Goal: Task Accomplishment & Management: Manage account settings

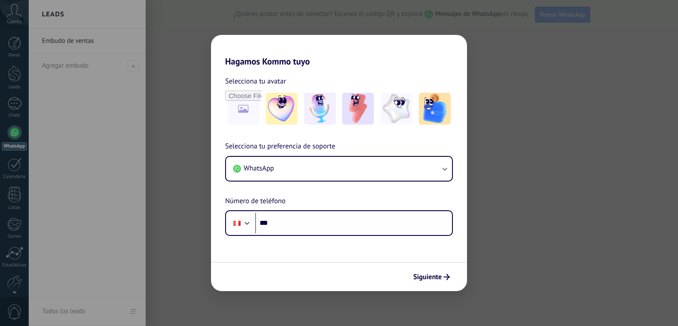
click at [179, 40] on div "Hagamos Kommo tuyo Selecciona tu avatar Selecciona tu preferencia de soporte Wh…" at bounding box center [339, 163] width 678 height 326
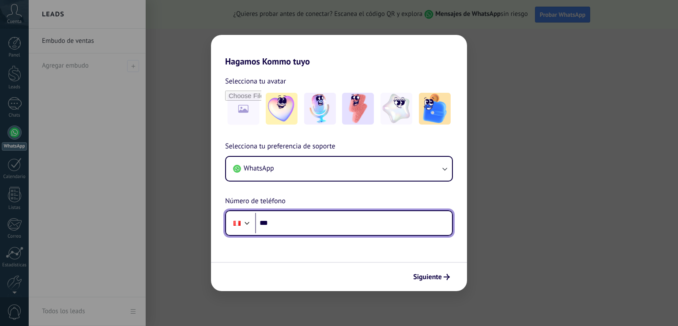
click at [284, 225] on input "***" at bounding box center [353, 223] width 197 height 20
type input "**********"
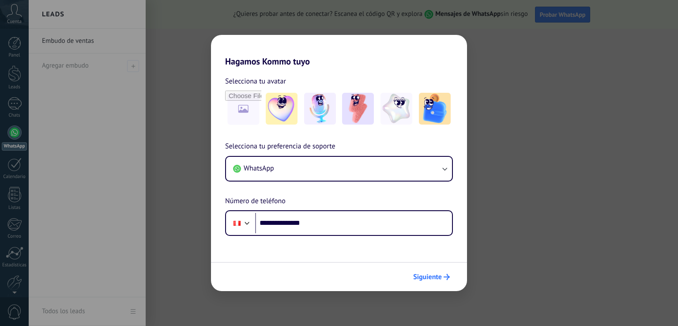
click at [421, 271] on button "Siguiente" at bounding box center [431, 276] width 45 height 15
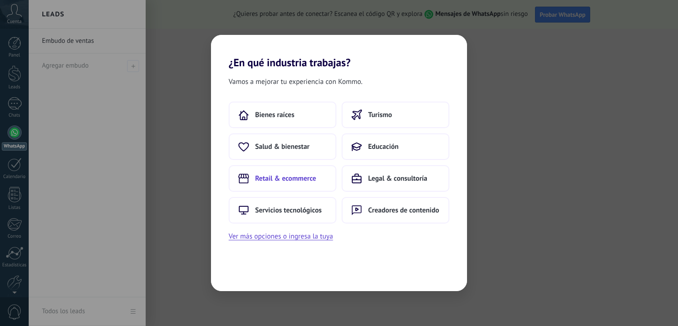
click at [308, 178] on span "Retail & ecommerce" at bounding box center [285, 178] width 61 height 9
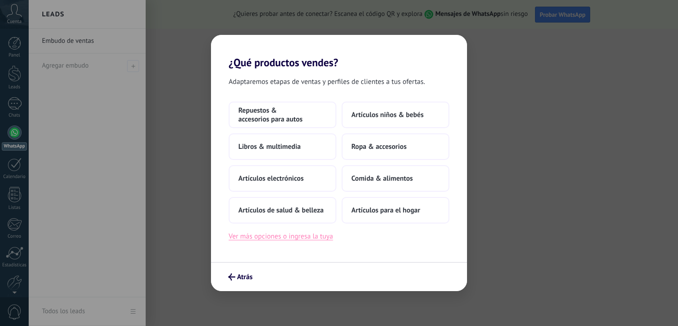
click at [299, 236] on button "Ver más opciones o ingresa la tuya" at bounding box center [281, 236] width 104 height 11
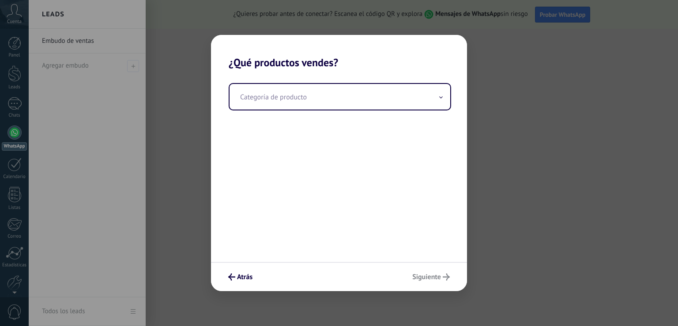
click at [321, 78] on div "Categoría de producto" at bounding box center [339, 165] width 256 height 193
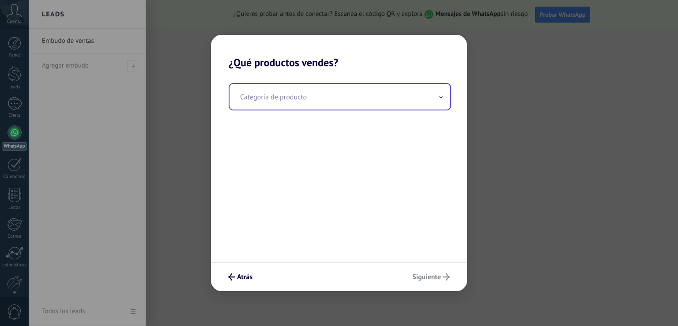
click at [321, 94] on input "text" at bounding box center [340, 97] width 221 height 26
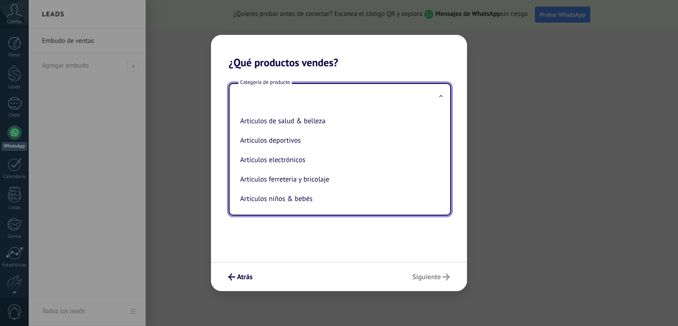
click at [328, 230] on div "Categoría de producto Artículos de salud & belleza Artículos deportivos Artícul…" at bounding box center [339, 165] width 256 height 193
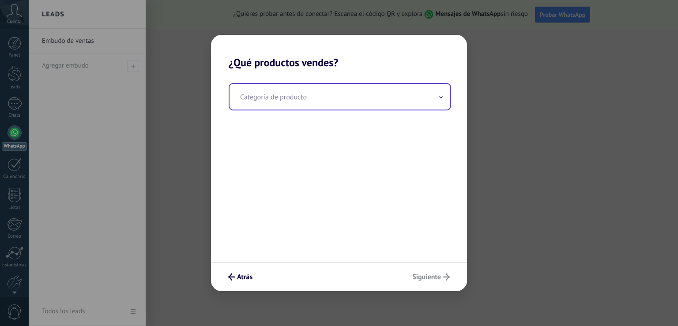
click at [400, 95] on input "text" at bounding box center [340, 97] width 221 height 26
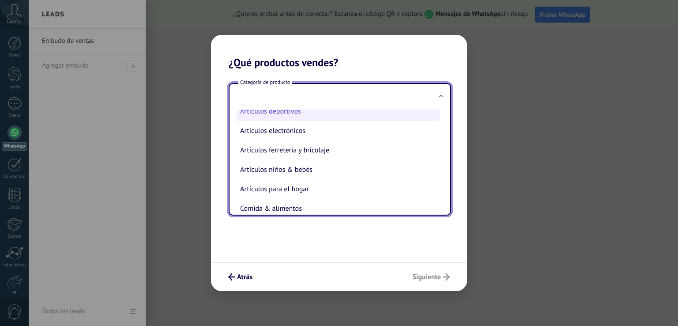
scroll to position [44, 0]
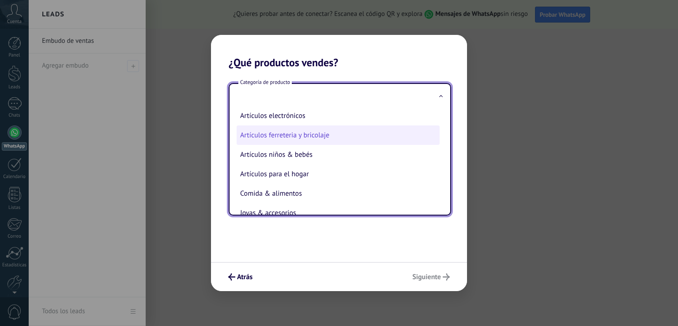
click at [353, 135] on li "Artículos ferreteria y bricolaje" at bounding box center [338, 134] width 203 height 19
type input "**********"
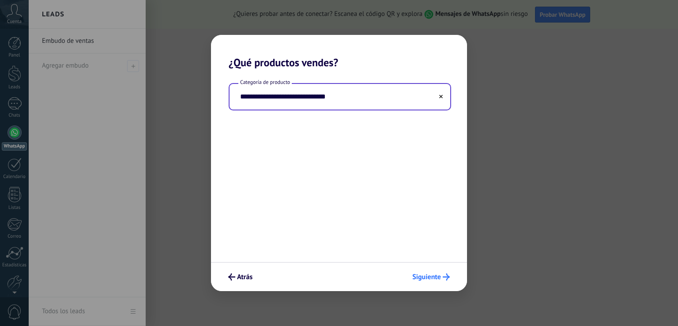
click at [433, 272] on button "Siguiente" at bounding box center [430, 276] width 45 height 15
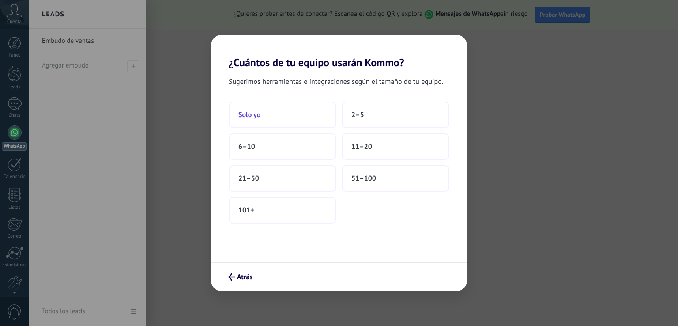
click at [295, 107] on button "Solo yo" at bounding box center [283, 115] width 108 height 26
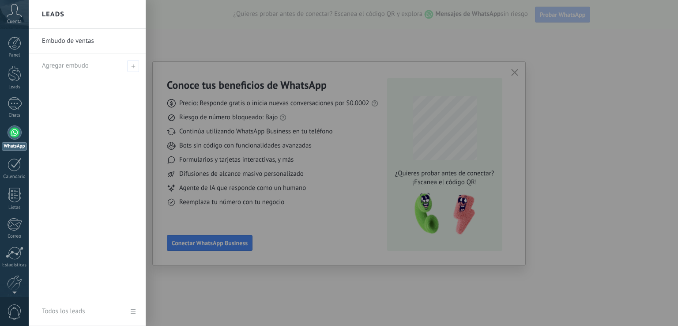
click at [254, 263] on div at bounding box center [368, 163] width 678 height 326
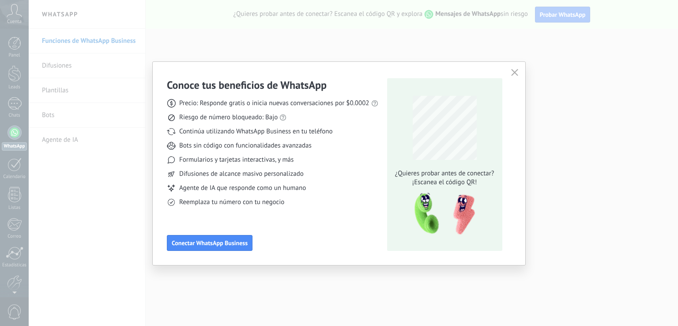
click at [514, 75] on icon "button" at bounding box center [514, 72] width 7 height 7
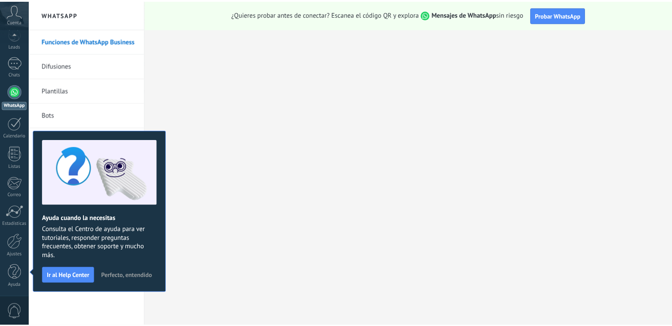
scroll to position [0, 0]
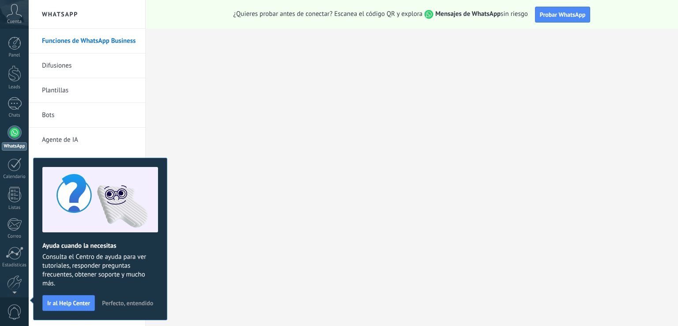
click at [136, 306] on span "Perfecto, entendido" at bounding box center [127, 303] width 51 height 6
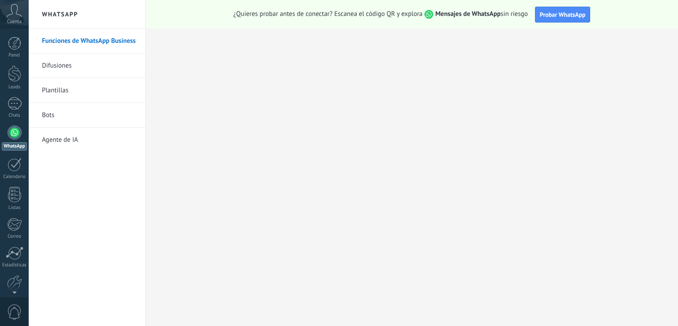
click at [17, 131] on div at bounding box center [15, 132] width 14 height 14
click at [64, 39] on link "Funciones de WhatsApp Business" at bounding box center [89, 41] width 95 height 25
click at [17, 45] on div at bounding box center [14, 43] width 13 height 13
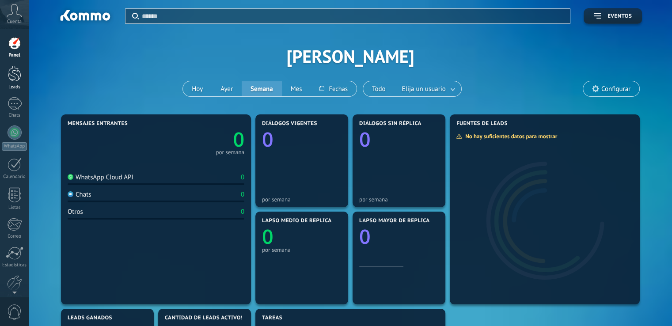
click at [8, 76] on div at bounding box center [14, 73] width 13 height 16
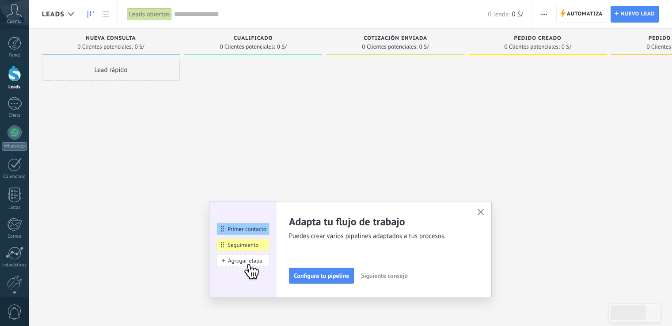
click at [482, 209] on icon "button" at bounding box center [480, 212] width 7 height 7
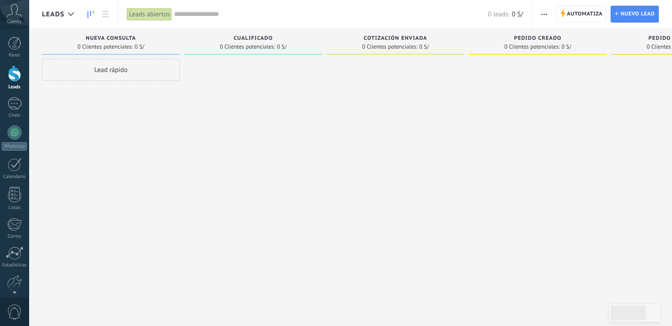
click at [140, 77] on div "Lead rápido" at bounding box center [111, 70] width 138 height 22
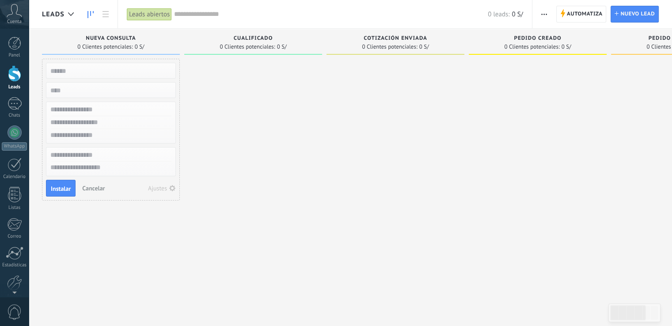
click at [94, 69] on input "text" at bounding box center [109, 70] width 129 height 12
type input "******"
click at [72, 92] on input "numeric" at bounding box center [109, 90] width 129 height 12
type input "*****"
click at [76, 111] on input "text" at bounding box center [109, 109] width 129 height 13
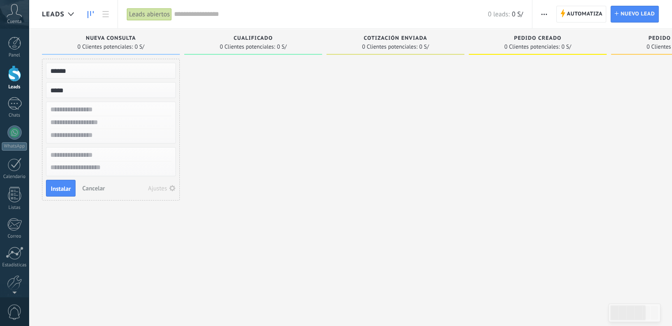
click at [86, 110] on input "text" at bounding box center [109, 109] width 129 height 13
click at [71, 64] on input "******" at bounding box center [109, 70] width 129 height 12
drag, startPoint x: 87, startPoint y: 72, endPoint x: 21, endPoint y: 74, distance: 66.3
click at [19, 73] on body ".abccls-1,.abccls-2{fill-rule:evenodd}.abccls-2{fill:#fff} .abfcls-1{fill:none}…" at bounding box center [336, 163] width 672 height 326
type input "*********"
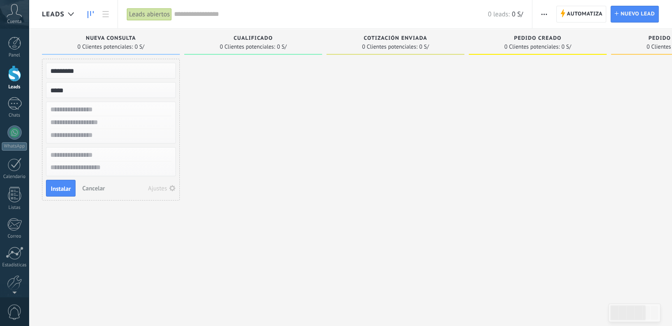
click at [76, 110] on input "text" at bounding box center [109, 109] width 129 height 13
click at [107, 106] on input "text" at bounding box center [109, 109] width 129 height 13
type input "**********"
click at [76, 134] on input "text" at bounding box center [109, 135] width 129 height 13
type input "**********"
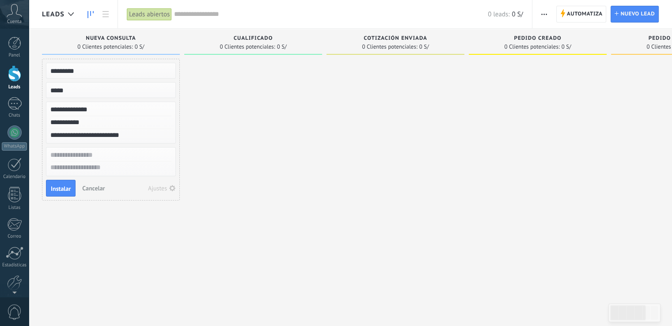
type input "**********"
click at [69, 158] on input "text" at bounding box center [109, 155] width 129 height 13
click at [109, 158] on input "text" at bounding box center [109, 155] width 129 height 13
click at [94, 189] on span "Cancelar" at bounding box center [93, 188] width 23 height 8
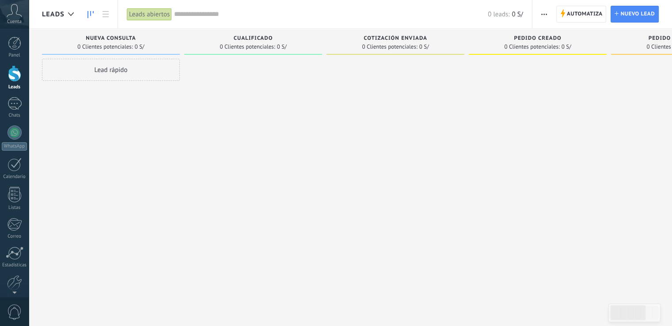
click at [120, 81] on div "Lead rápido" at bounding box center [111, 164] width 138 height 211
click at [120, 71] on div "Lead rápido" at bounding box center [111, 70] width 138 height 22
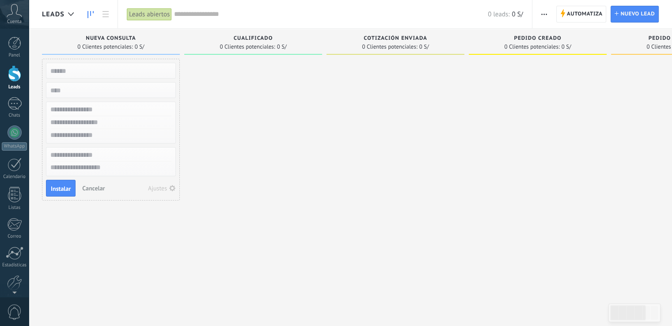
click at [240, 113] on div at bounding box center [253, 164] width 138 height 211
click at [106, 72] on input "text" at bounding box center [109, 70] width 129 height 12
type input "******"
drag, startPoint x: 88, startPoint y: 77, endPoint x: 83, endPoint y: 85, distance: 9.6
click at [88, 76] on div "******" at bounding box center [111, 71] width 130 height 16
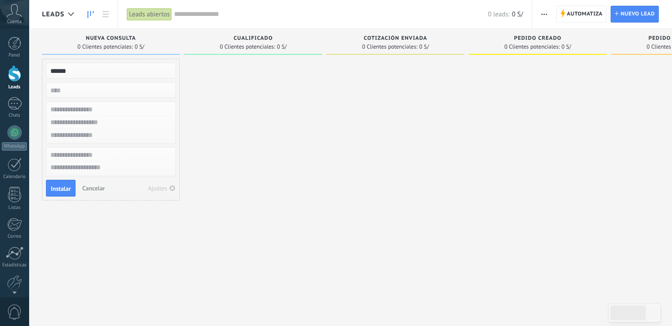
click at [83, 85] on input "numeric" at bounding box center [109, 90] width 129 height 12
type input "*****"
click at [113, 106] on input "text" at bounding box center [109, 109] width 129 height 13
type input "**********"
type input "*********"
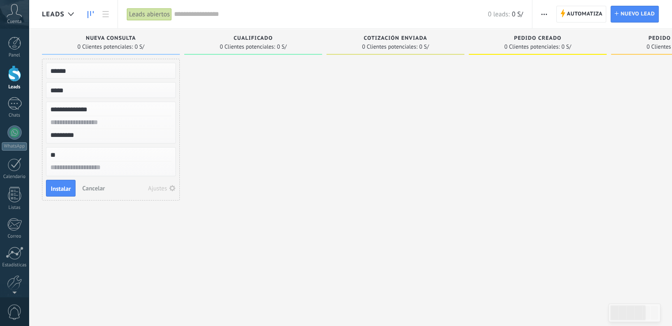
type input "*"
type input "********"
click at [53, 185] on span "Instalar" at bounding box center [61, 188] width 20 height 6
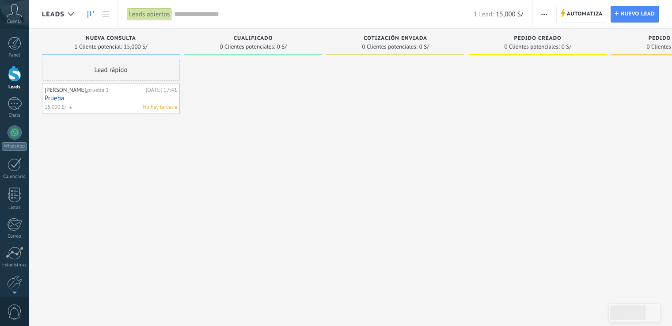
click at [217, 99] on div at bounding box center [253, 164] width 138 height 211
click at [18, 47] on div at bounding box center [14, 43] width 13 height 13
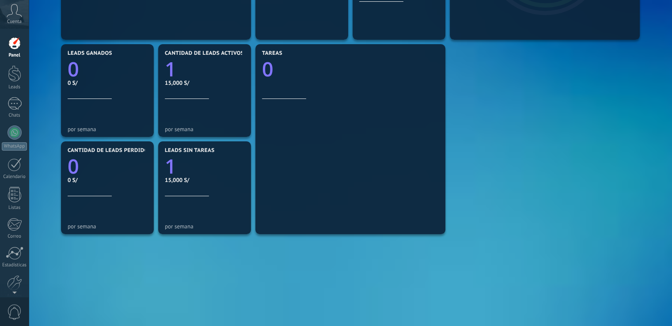
scroll to position [265, 0]
click at [171, 172] on text "1" at bounding box center [170, 165] width 11 height 27
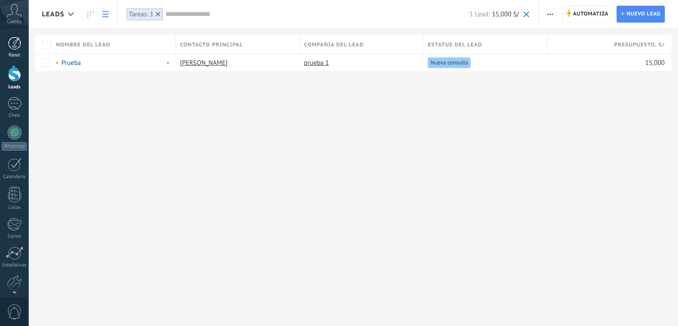
click at [12, 49] on div at bounding box center [14, 43] width 13 height 13
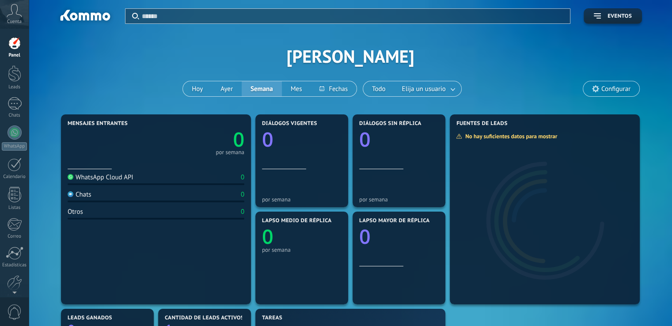
click at [12, 22] on span "Cuenta" at bounding box center [14, 22] width 15 height 6
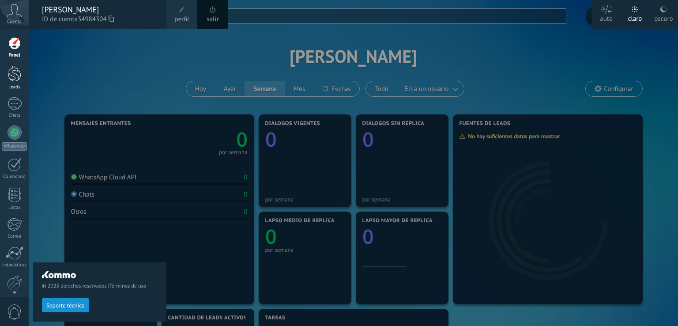
click at [21, 77] on div at bounding box center [14, 73] width 13 height 16
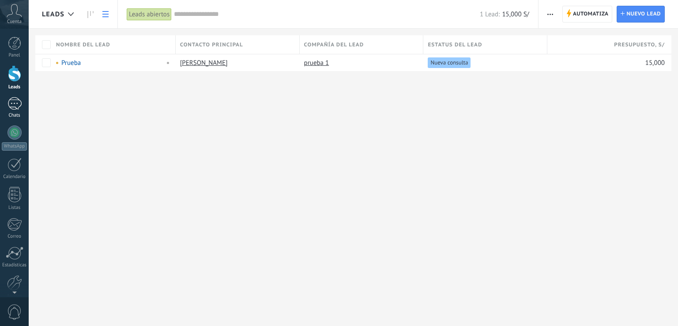
click at [15, 108] on div at bounding box center [15, 103] width 14 height 13
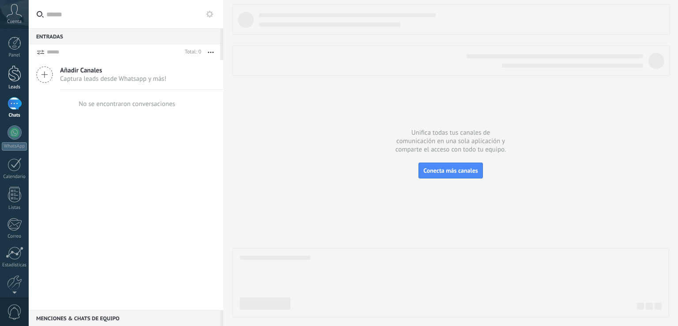
click at [18, 84] on div "Leads" at bounding box center [15, 87] width 26 height 6
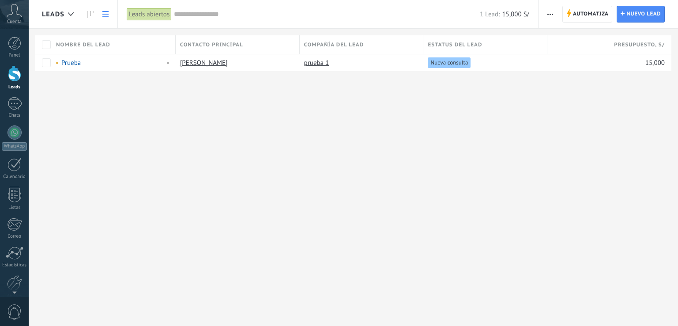
click at [102, 16] on use at bounding box center [105, 14] width 6 height 6
click at [108, 16] on use at bounding box center [105, 14] width 6 height 6
click at [76, 14] on div at bounding box center [71, 14] width 15 height 17
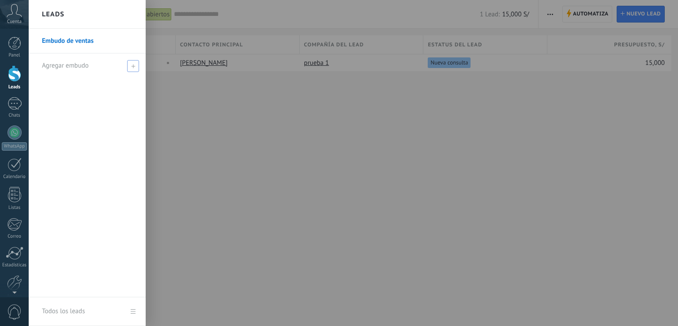
click at [69, 57] on div "Agregar embudo" at bounding box center [89, 65] width 95 height 24
click at [69, 62] on input "text" at bounding box center [83, 66] width 83 height 14
click at [82, 68] on span "Agregar embudo" at bounding box center [65, 65] width 47 height 8
click at [388, 118] on div at bounding box center [368, 163] width 678 height 326
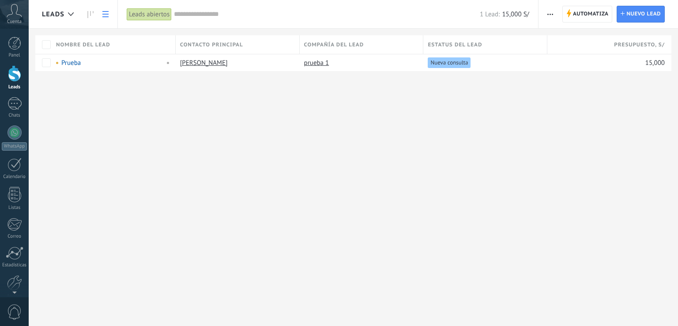
click at [552, 15] on icon "button" at bounding box center [551, 14] width 6 height 1
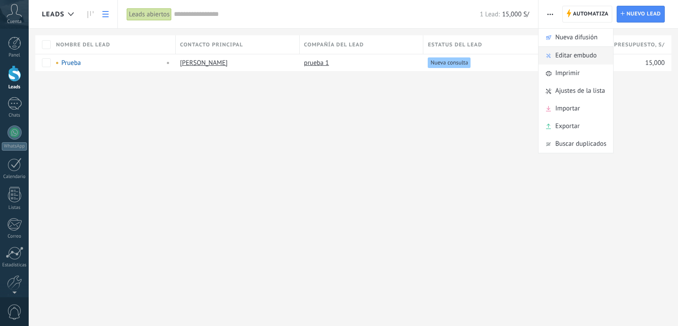
click at [572, 61] on span "Editar embudo" at bounding box center [577, 56] width 42 height 18
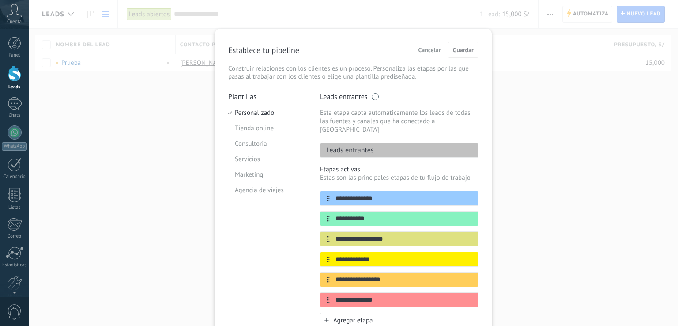
click at [517, 147] on div "**********" at bounding box center [354, 163] width 650 height 326
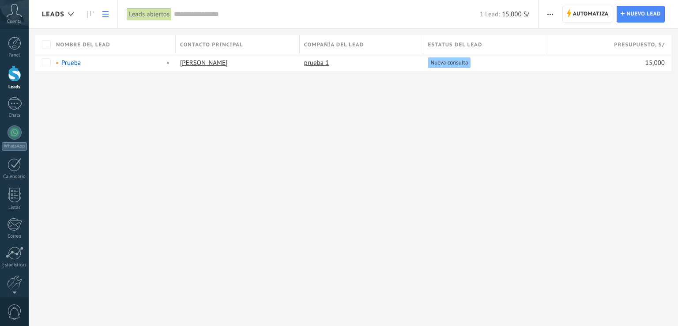
click at [552, 19] on span "button" at bounding box center [551, 14] width 6 height 17
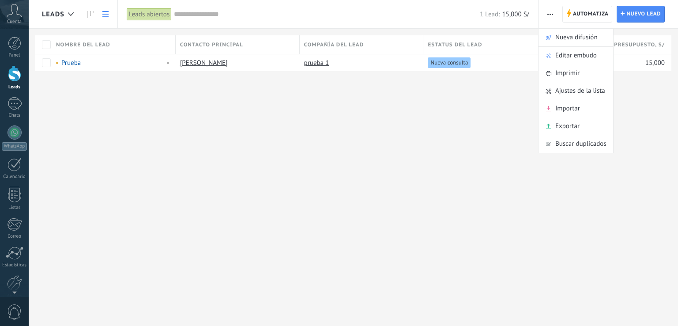
click at [513, 149] on div "Leads Automatiza Nueva difusión Editar embudo Imprimir Ajustes de la lista Impo…" at bounding box center [354, 163] width 650 height 326
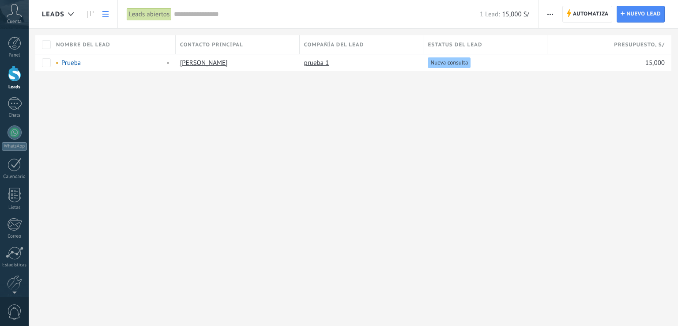
click at [82, 120] on div "Leads Automatiza Nueva difusión Editar embudo Imprimir Ajustes de la lista Impo…" at bounding box center [354, 163] width 650 height 326
click at [12, 15] on icon at bounding box center [14, 10] width 15 height 13
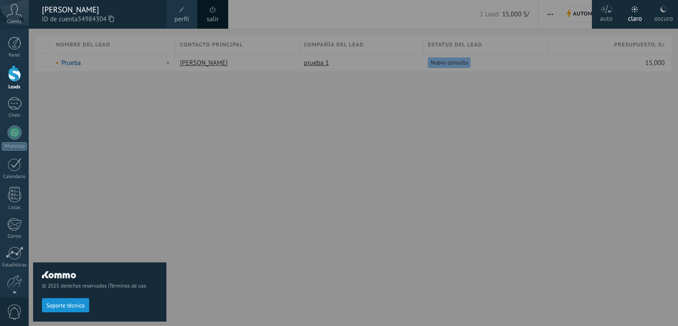
click at [51, 12] on div "[PERSON_NAME]" at bounding box center [100, 10] width 116 height 10
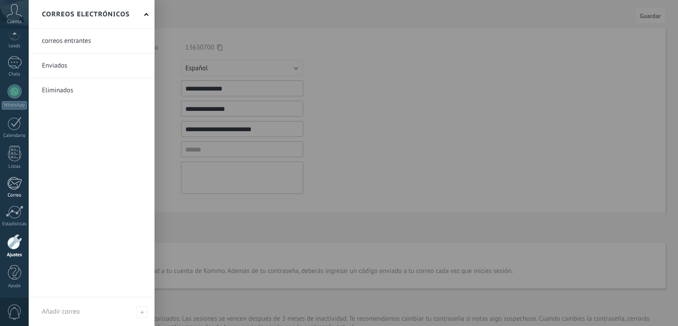
click at [21, 187] on div at bounding box center [14, 183] width 15 height 13
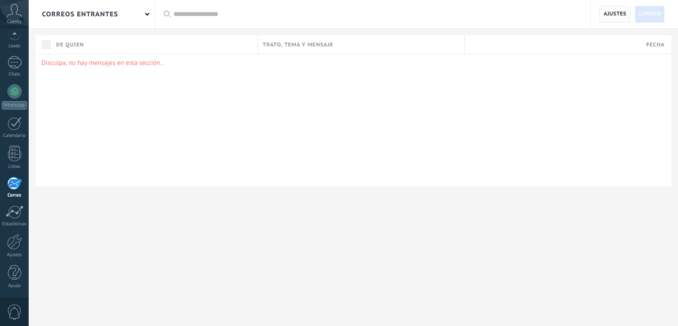
click at [611, 13] on span "Ajustes" at bounding box center [615, 14] width 23 height 16
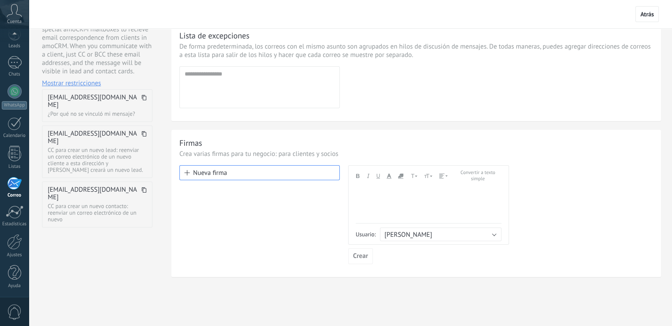
scroll to position [110, 0]
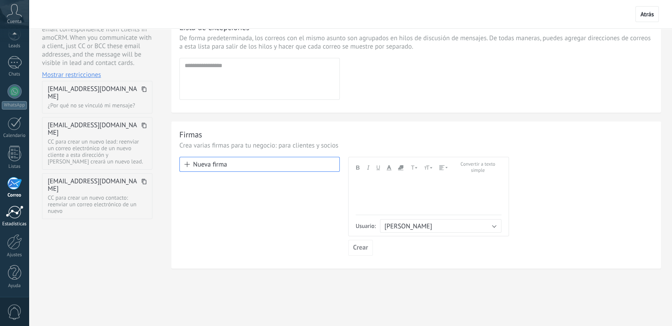
click at [18, 219] on link "Estadísticas" at bounding box center [14, 216] width 29 height 22
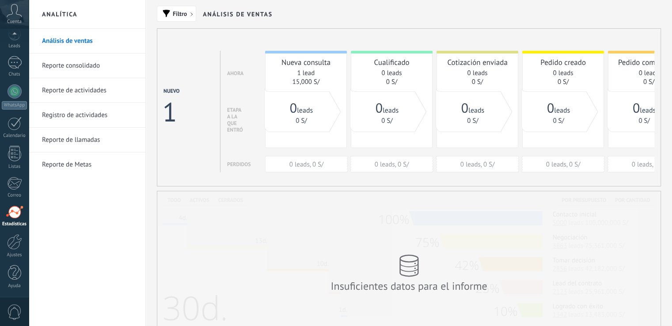
click at [69, 66] on link "Reporte consolidado" at bounding box center [89, 65] width 95 height 25
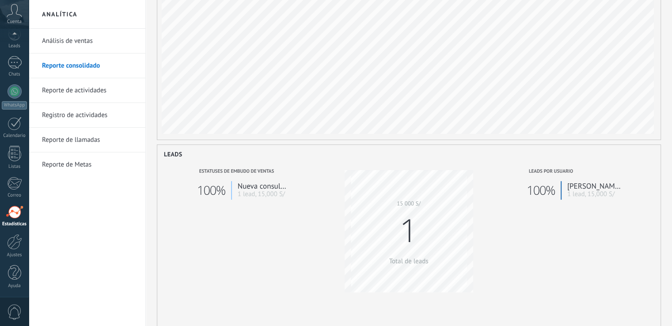
scroll to position [44, 0]
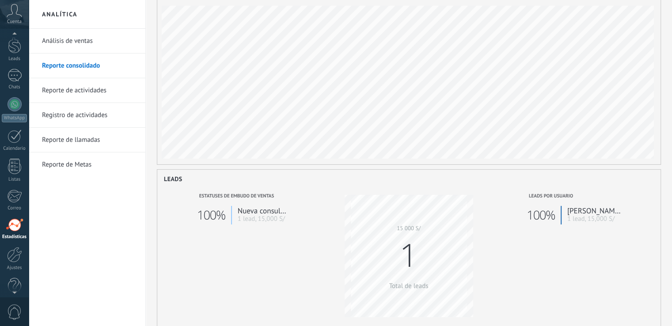
click at [15, 32] on div at bounding box center [14, 35] width 29 height 13
click at [14, 52] on div "Panel" at bounding box center [15, 54] width 26 height 6
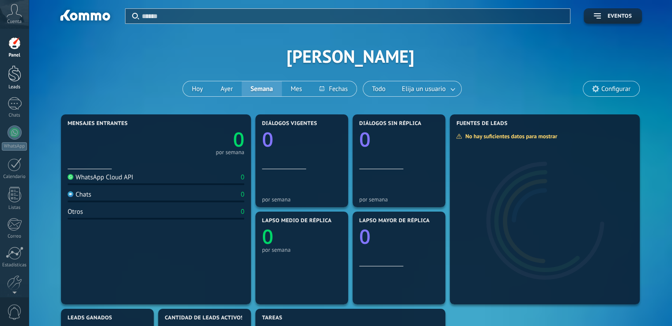
click at [15, 72] on div at bounding box center [14, 73] width 13 height 16
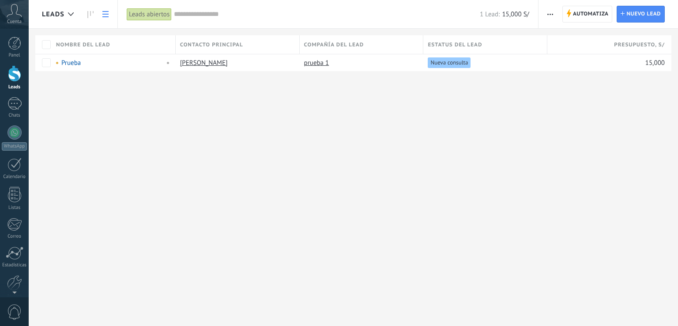
click at [180, 16] on input "text" at bounding box center [327, 14] width 306 height 9
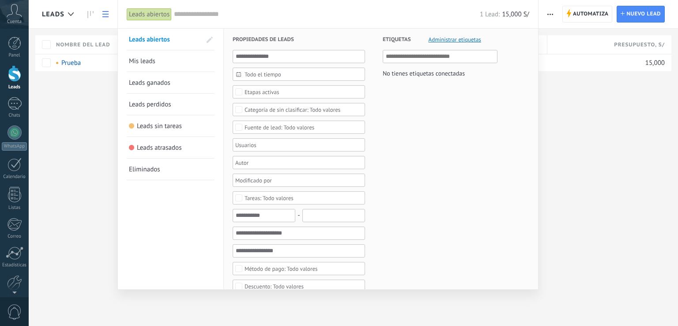
click at [146, 13] on div "Leads abiertos" at bounding box center [149, 14] width 45 height 13
click at [152, 65] on span "Mis leads" at bounding box center [142, 61] width 26 height 8
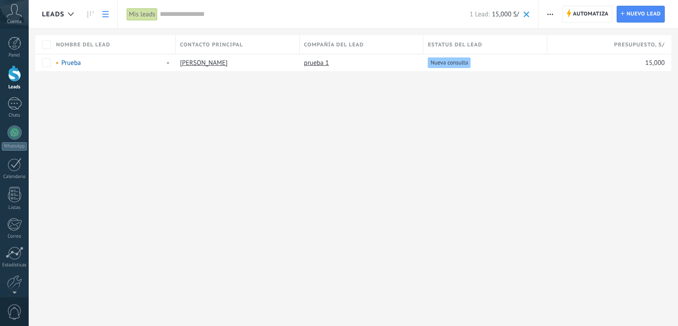
click at [104, 12] on icon at bounding box center [105, 14] width 6 height 6
click at [525, 12] on span at bounding box center [527, 14] width 6 height 6
click at [72, 15] on icon at bounding box center [71, 14] width 6 height 4
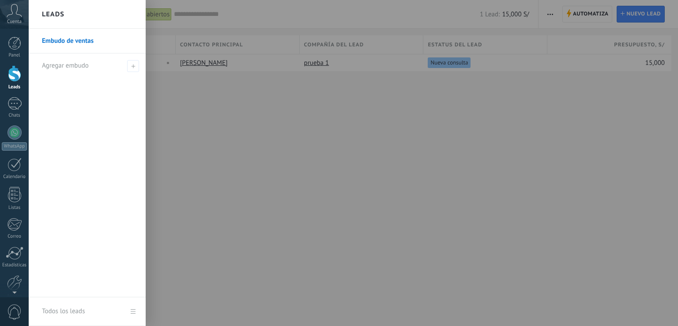
click at [59, 41] on link "Embudo de ventas" at bounding box center [89, 41] width 95 height 25
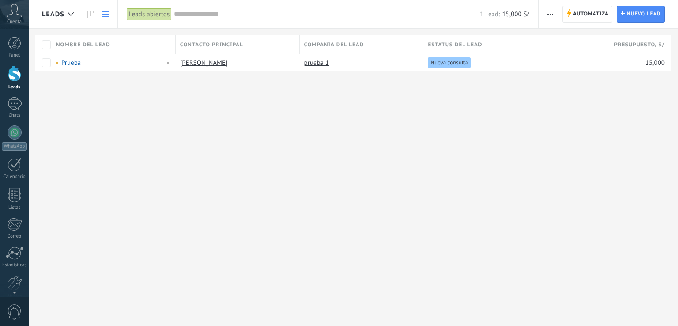
click at [107, 16] on icon at bounding box center [105, 14] width 6 height 6
click at [110, 15] on link at bounding box center [105, 14] width 15 height 17
click at [108, 15] on icon at bounding box center [105, 14] width 6 height 6
click at [104, 15] on icon at bounding box center [105, 14] width 6 height 6
click at [91, 15] on icon at bounding box center [90, 14] width 6 height 7
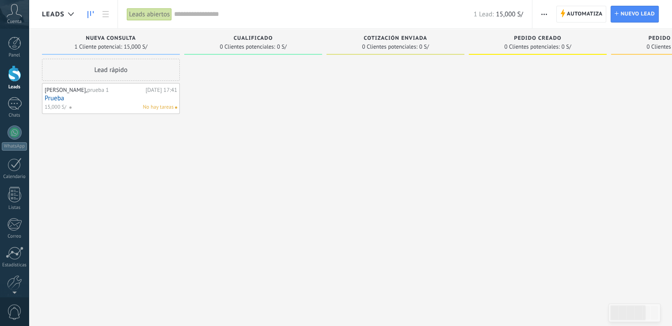
click at [88, 15] on icon at bounding box center [90, 14] width 6 height 7
click at [101, 13] on link at bounding box center [105, 14] width 15 height 17
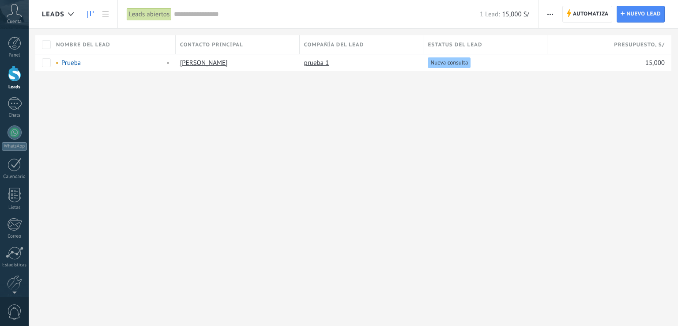
click at [85, 14] on link at bounding box center [90, 14] width 15 height 17
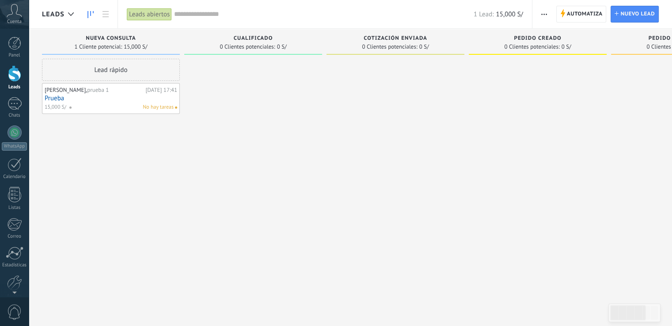
drag, startPoint x: 119, startPoint y: 65, endPoint x: 185, endPoint y: 84, distance: 69.2
click at [229, 76] on div "Leads Entrantes Solicitudes: 0 0 0 0 0 0 0 0 0 Nueva consulta 1 Cliente potenci…" at bounding box center [473, 149] width 862 height 241
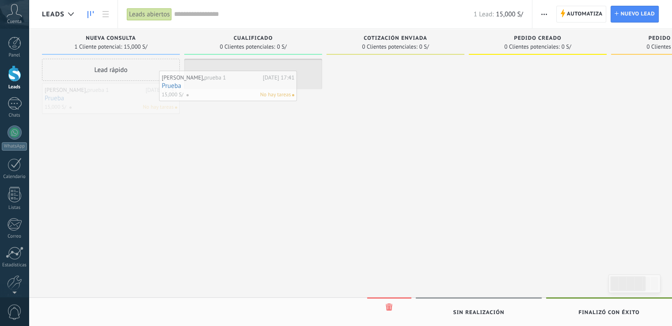
drag, startPoint x: 126, startPoint y: 95, endPoint x: 259, endPoint y: 97, distance: 132.9
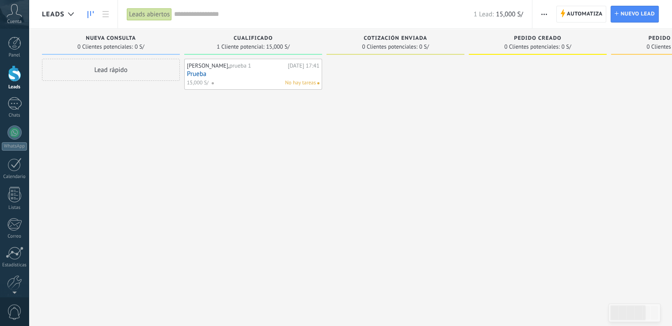
click at [373, 144] on div at bounding box center [395, 164] width 138 height 211
click at [12, 54] on div "Panel" at bounding box center [15, 56] width 26 height 6
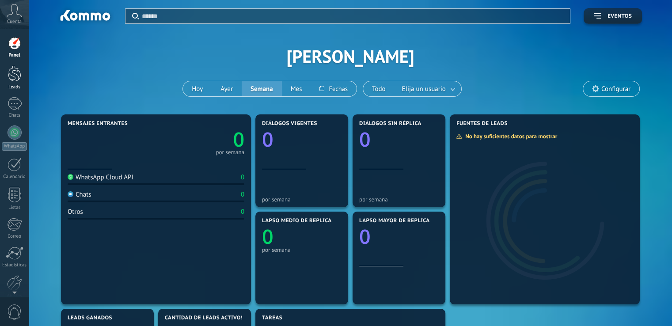
click at [15, 82] on link "Leads" at bounding box center [14, 77] width 29 height 25
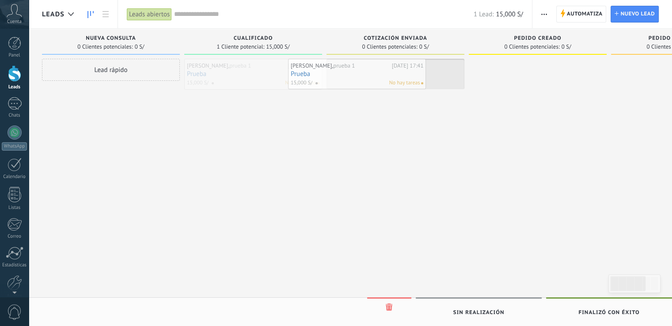
drag, startPoint x: 270, startPoint y: 75, endPoint x: 390, endPoint y: 76, distance: 120.1
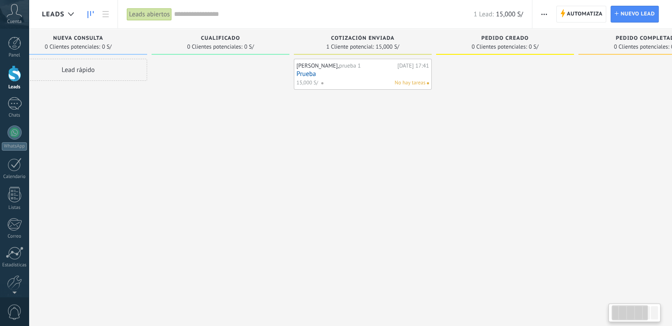
drag, startPoint x: 425, startPoint y: 179, endPoint x: 399, endPoint y: 179, distance: 26.1
click at [399, 179] on div "[PERSON_NAME], prueba 1 [DATE] 17:41 Prueba 15,000 S/ No hay tareas" at bounding box center [363, 164] width 138 height 211
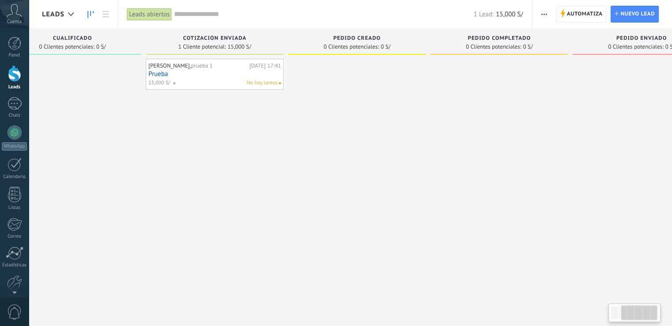
scroll to position [0, 199]
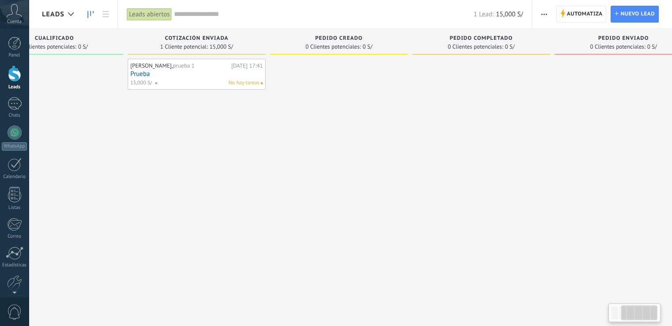
drag, startPoint x: 411, startPoint y: 181, endPoint x: 259, endPoint y: 184, distance: 152.4
click at [258, 184] on div "[PERSON_NAME], prueba 1 [DATE] 17:41 Prueba 15,000 S/ No hay tareas" at bounding box center [197, 164] width 138 height 211
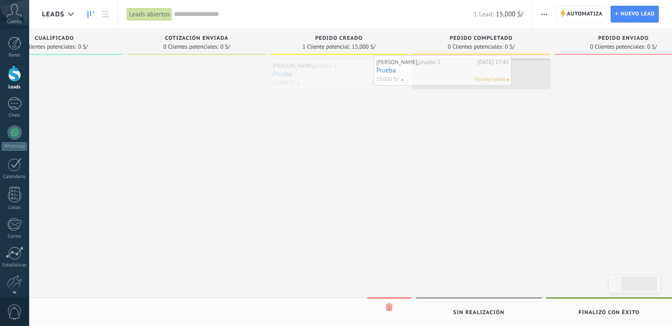
drag, startPoint x: 327, startPoint y: 80, endPoint x: 431, endPoint y: 76, distance: 103.8
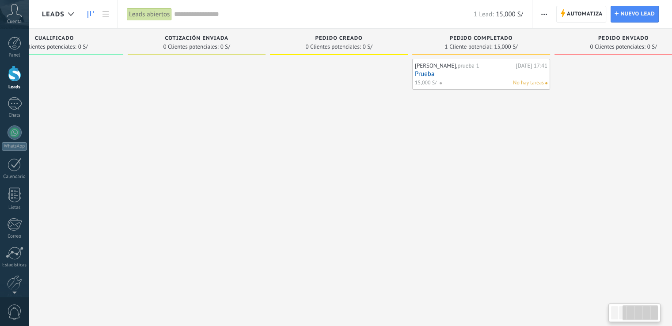
scroll to position [0, 232]
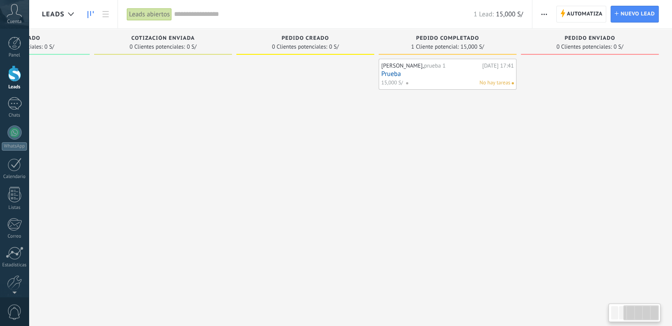
drag, startPoint x: 438, startPoint y: 125, endPoint x: 353, endPoint y: 126, distance: 84.4
click at [353, 126] on div "Leads Entrantes Solicitudes: 0 0 0 0 0 Nueva consulta 0 Clientes potenciales: 0…" at bounding box center [241, 149] width 862 height 241
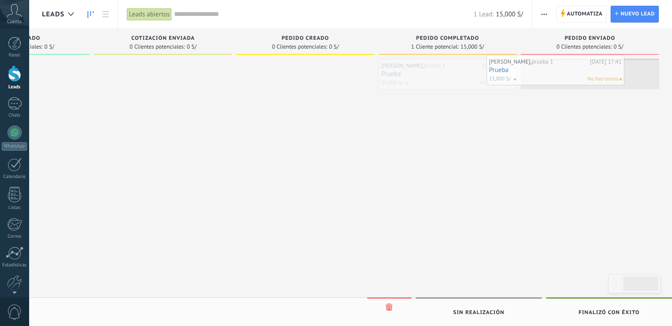
drag, startPoint x: 456, startPoint y: 76, endPoint x: 565, endPoint y: 71, distance: 109.6
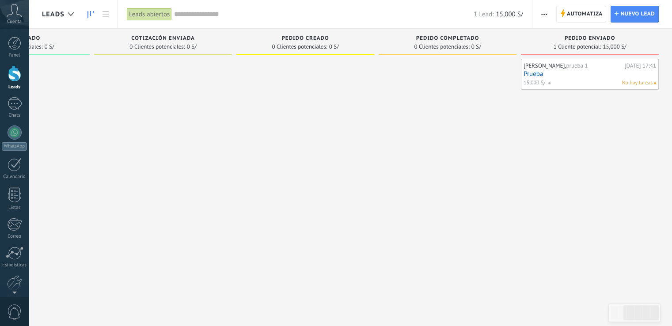
click at [21, 61] on div "Panel Leads Chats WhatsApp Clientes" at bounding box center [14, 188] width 29 height 302
click at [19, 53] on div "Panel" at bounding box center [15, 56] width 26 height 6
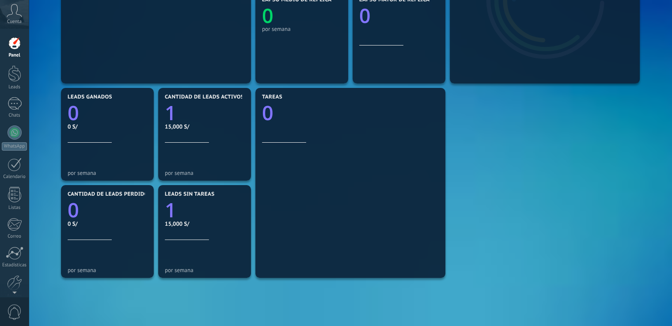
scroll to position [177, 0]
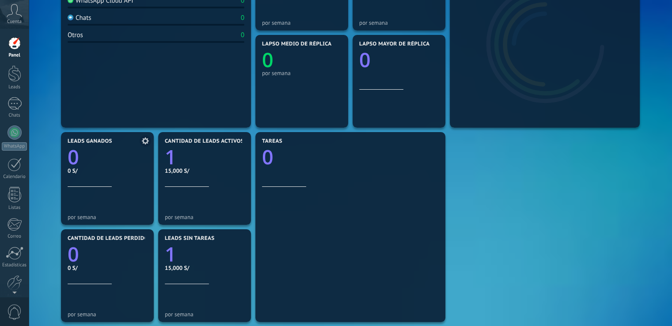
click at [74, 156] on text "0" at bounding box center [73, 157] width 11 height 27
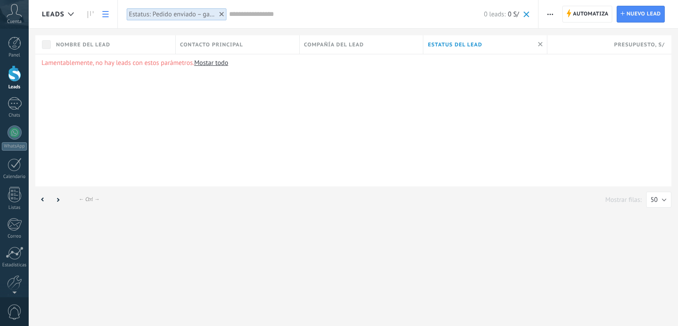
click at [15, 77] on div at bounding box center [14, 73] width 13 height 16
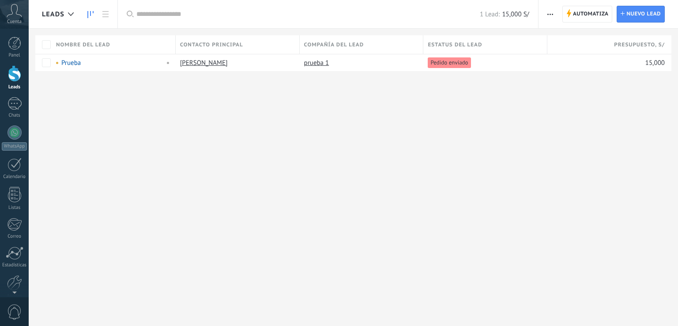
click at [91, 14] on use at bounding box center [90, 14] width 6 height 7
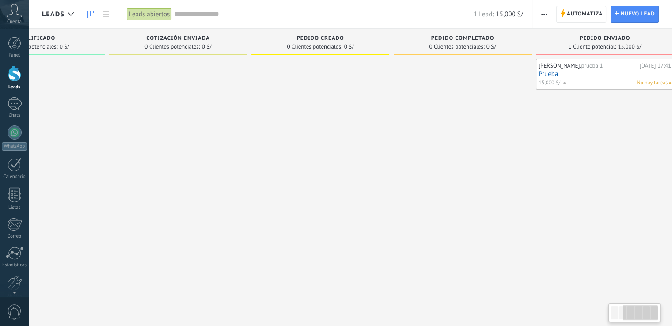
drag, startPoint x: 465, startPoint y: 172, endPoint x: 261, endPoint y: 161, distance: 204.3
click at [261, 161] on div at bounding box center [320, 164] width 138 height 211
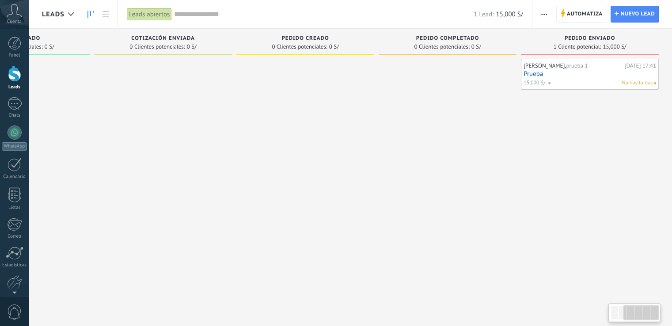
drag, startPoint x: 527, startPoint y: 126, endPoint x: 572, endPoint y: 86, distance: 60.4
click at [406, 126] on div "Leads Entrantes Solicitudes: 0 0 0 0 0 0 0 0 0 Nueva consulta 0 Clientes potenc…" at bounding box center [241, 149] width 862 height 241
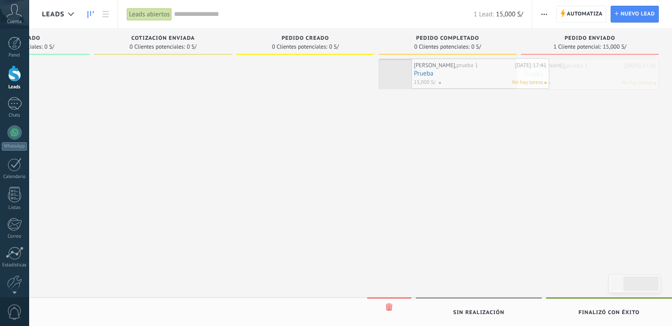
drag, startPoint x: 578, startPoint y: 77, endPoint x: 462, endPoint y: 76, distance: 116.1
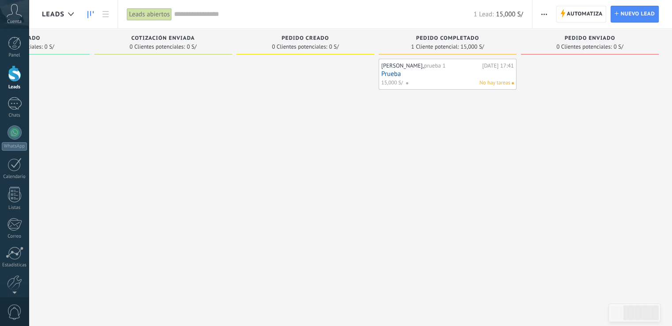
click at [18, 73] on div at bounding box center [14, 73] width 13 height 16
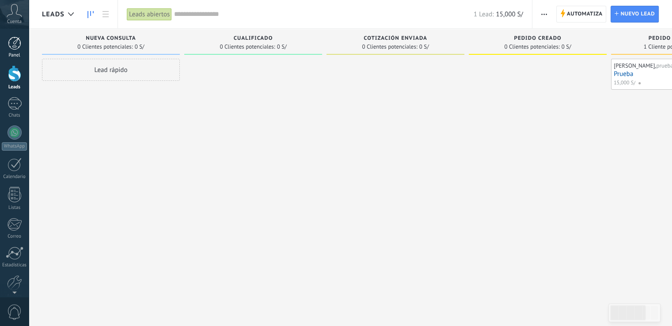
click at [13, 54] on div "Panel" at bounding box center [15, 56] width 26 height 6
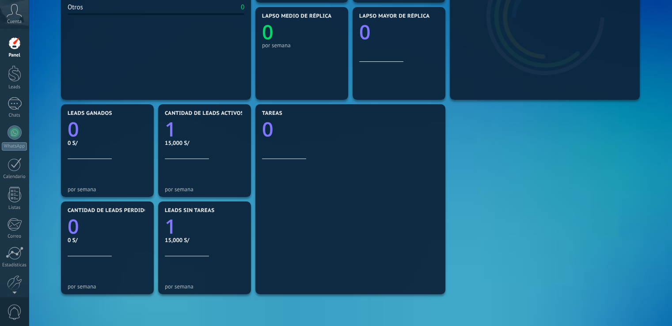
scroll to position [177, 0]
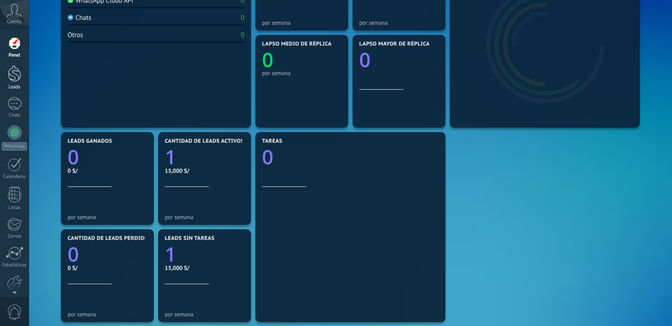
click at [19, 69] on div at bounding box center [14, 73] width 13 height 16
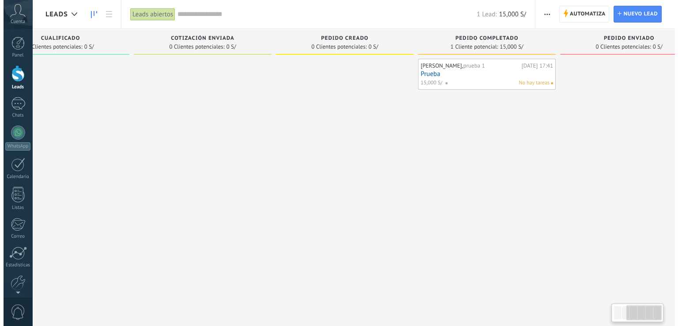
scroll to position [0, 232]
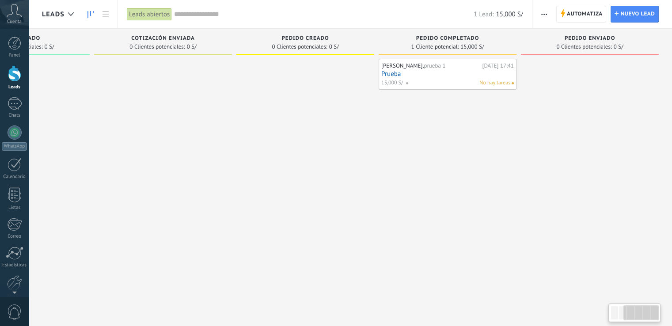
drag, startPoint x: 480, startPoint y: 247, endPoint x: 318, endPoint y: 171, distance: 179.2
click at [163, 217] on div "Leads Entrantes Solicitudes: 0 0 0 0 0 0 0 0 0 Nueva consulta 0 Clientes potenc…" at bounding box center [241, 149] width 862 height 241
click at [489, 75] on link "Prueba" at bounding box center [447, 74] width 132 height 8
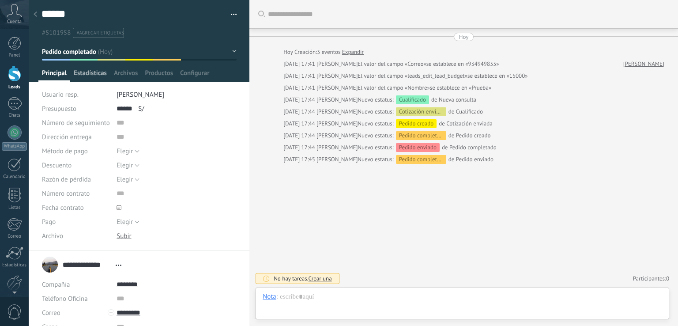
click at [100, 75] on span "Estadísticas" at bounding box center [90, 75] width 33 height 13
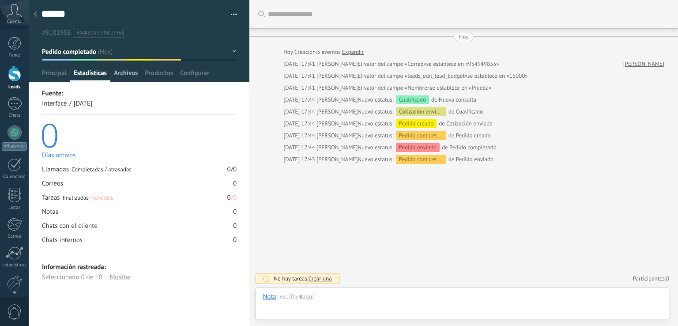
click at [118, 74] on span "Archivos" at bounding box center [126, 75] width 24 height 13
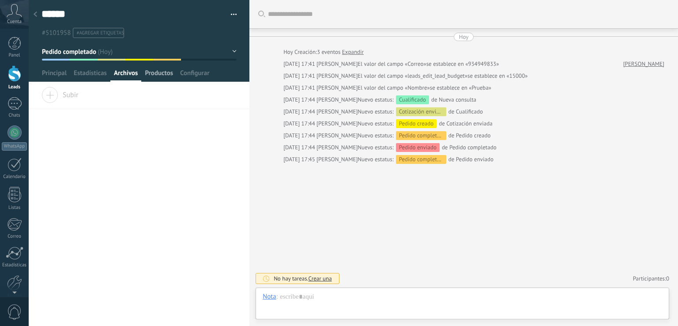
click at [160, 79] on span "Productos" at bounding box center [159, 75] width 28 height 13
click at [194, 79] on span "Configurar" at bounding box center [194, 75] width 29 height 13
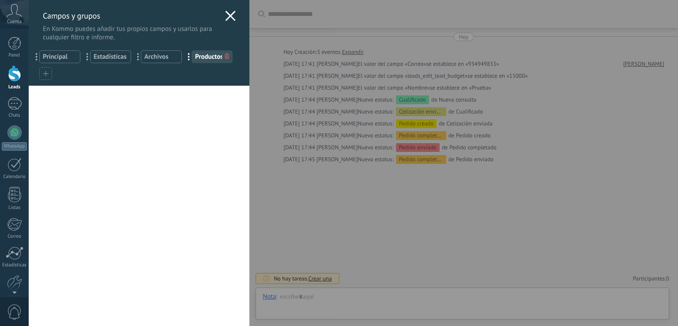
click at [226, 18] on use at bounding box center [231, 16] width 10 height 10
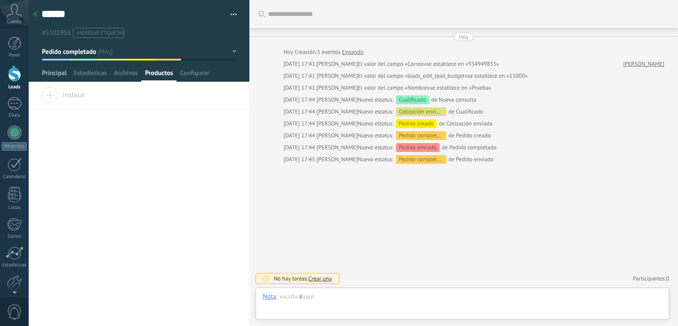
click at [46, 69] on span "Principal" at bounding box center [54, 75] width 25 height 13
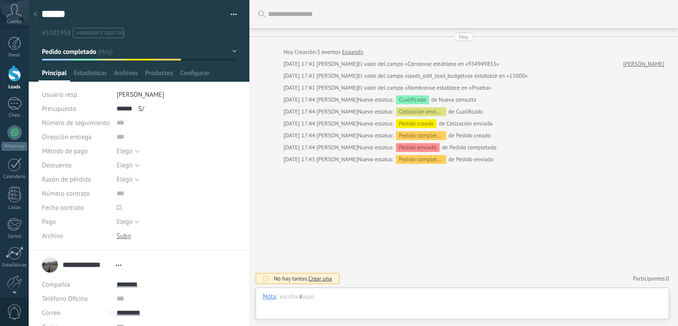
drag, startPoint x: 15, startPoint y: 71, endPoint x: 28, endPoint y: 61, distance: 17.3
click at [14, 71] on div at bounding box center [14, 73] width 13 height 16
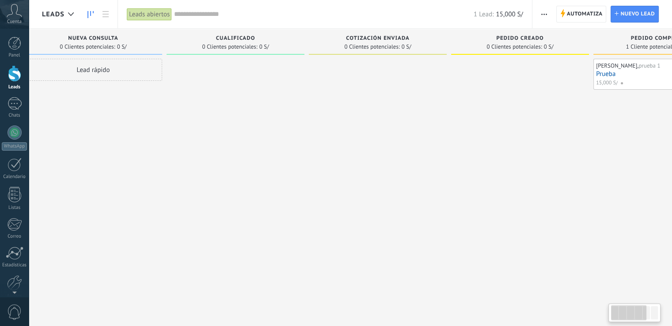
drag, startPoint x: 233, startPoint y: 79, endPoint x: 216, endPoint y: 80, distance: 16.8
click at [216, 80] on div at bounding box center [235, 164] width 138 height 211
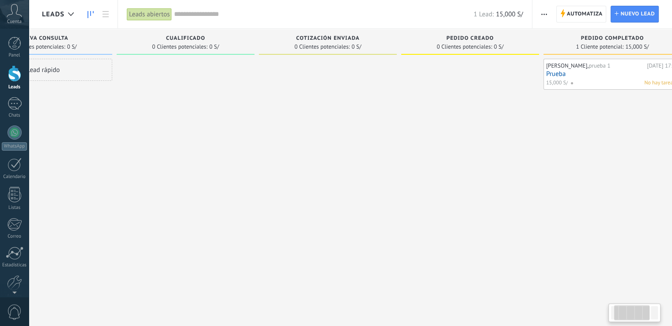
drag, startPoint x: 262, startPoint y: 88, endPoint x: 213, endPoint y: 92, distance: 49.2
click at [213, 92] on div at bounding box center [186, 164] width 138 height 211
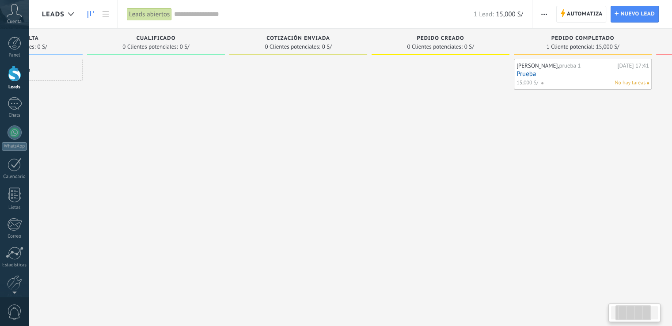
drag, startPoint x: 312, startPoint y: 91, endPoint x: 283, endPoint y: 92, distance: 29.2
click at [283, 92] on div at bounding box center [298, 164] width 138 height 211
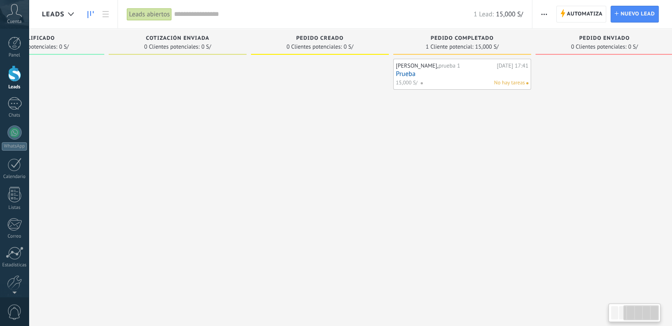
scroll to position [0, 232]
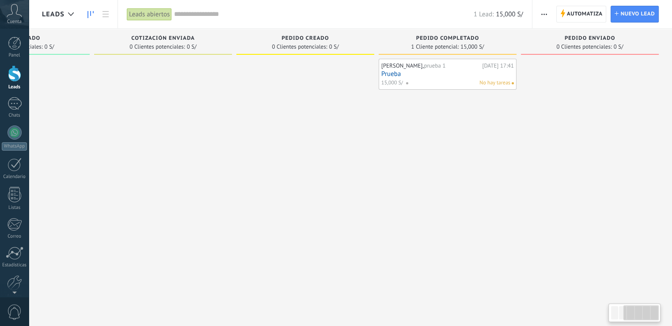
drag, startPoint x: 330, startPoint y: 93, endPoint x: 202, endPoint y: 98, distance: 128.6
click at [197, 99] on div at bounding box center [163, 164] width 138 height 211
drag, startPoint x: 393, startPoint y: 97, endPoint x: 290, endPoint y: 99, distance: 102.9
click at [290, 99] on div "Leads Entrantes Solicitudes: 0 0 0 0 0 0 0 0 0 Nueva consulta 0 Clientes potenc…" at bounding box center [241, 149] width 862 height 241
drag, startPoint x: 482, startPoint y: 122, endPoint x: 425, endPoint y: 123, distance: 56.5
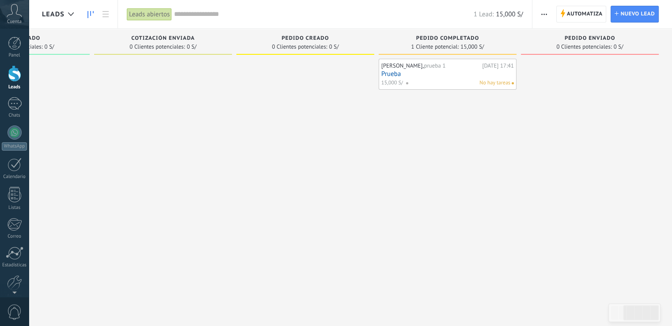
click at [430, 123] on div "[PERSON_NAME], prueba 1 [DATE] 17:41 Prueba 15,000 S/ No hay tareas" at bounding box center [447, 164] width 138 height 211
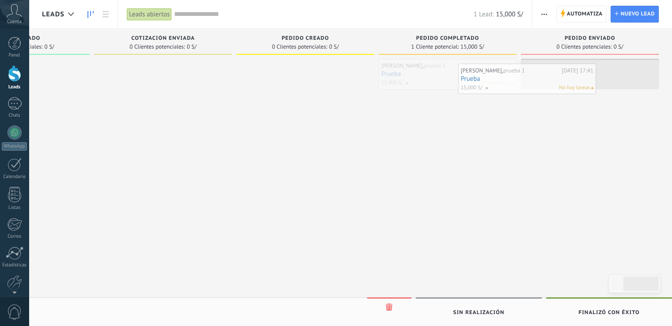
drag, startPoint x: 468, startPoint y: 77, endPoint x: 567, endPoint y: 81, distance: 99.5
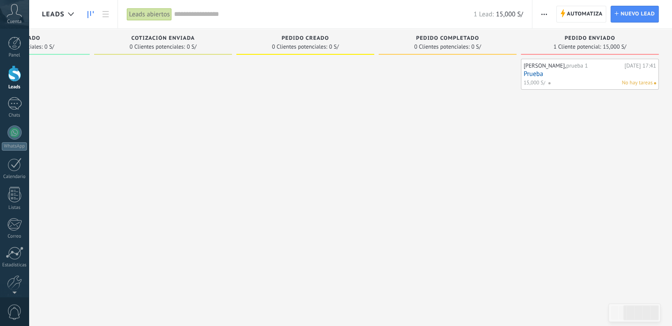
drag, startPoint x: 560, startPoint y: 98, endPoint x: 507, endPoint y: 112, distance: 54.3
click at [508, 111] on div "Leads Entrantes Solicitudes: 0 0 0 0 0 Nueva consulta 0 Clientes potenciales: 0…" at bounding box center [241, 149] width 862 height 241
click at [590, 82] on div "No hay tareas" at bounding box center [600, 83] width 105 height 8
click at [140, 16] on div "Leads abiertos" at bounding box center [149, 14] width 45 height 13
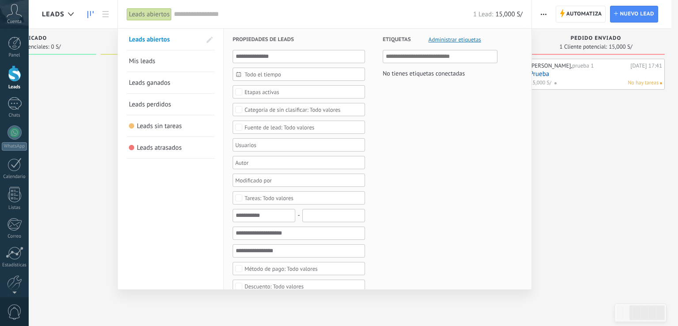
click at [597, 78] on div at bounding box center [339, 163] width 678 height 326
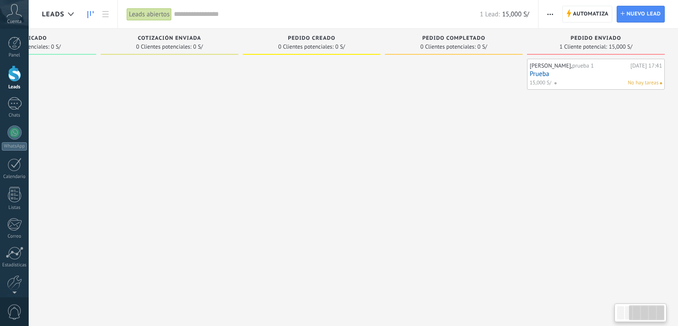
scroll to position [0, 226]
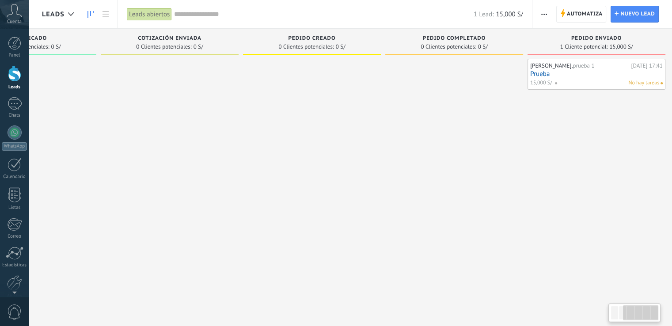
click at [597, 78] on div "[PERSON_NAME], prueba 1 [DATE] 17:41 Prueba 15,000 S/ No hay tareas" at bounding box center [596, 74] width 132 height 26
click at [576, 75] on link "Prueba" at bounding box center [596, 74] width 132 height 8
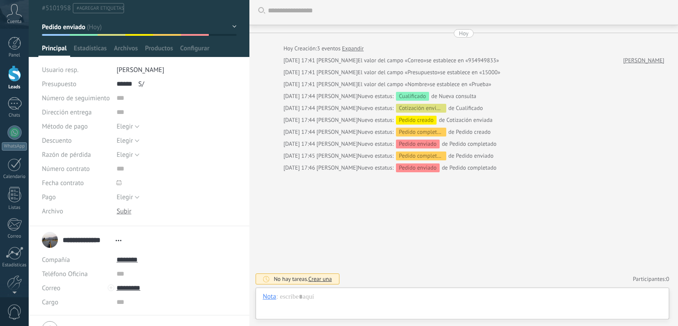
scroll to position [44, 0]
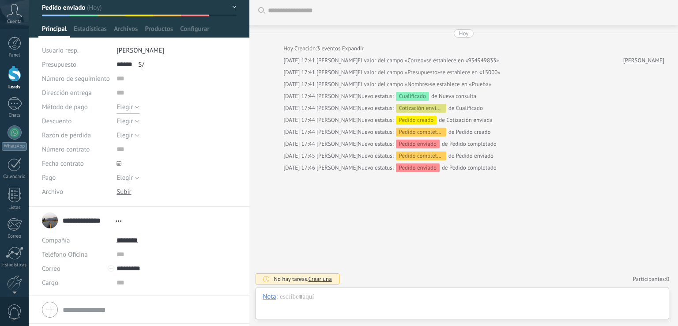
click at [137, 108] on button "Elegir" at bounding box center [128, 107] width 23 height 14
click at [136, 135] on span "Pago con tarjeta" at bounding box center [168, 137] width 122 height 8
click at [137, 122] on button "Elegir" at bounding box center [128, 121] width 23 height 14
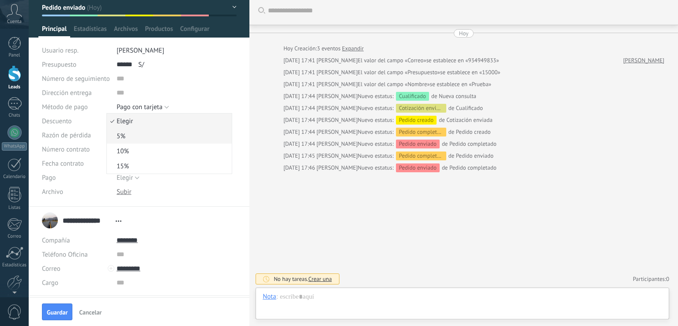
click at [126, 140] on li "5%" at bounding box center [169, 136] width 125 height 15
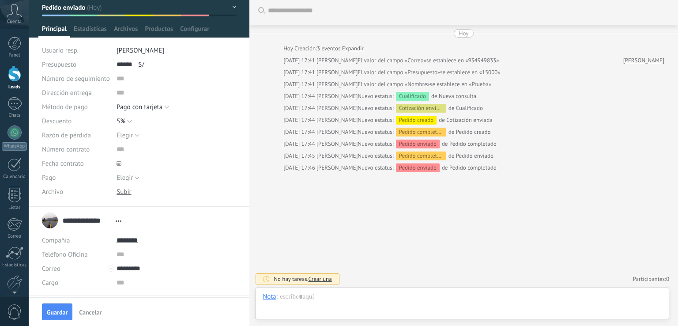
click at [132, 131] on button "Elegir" at bounding box center [128, 135] width 23 height 14
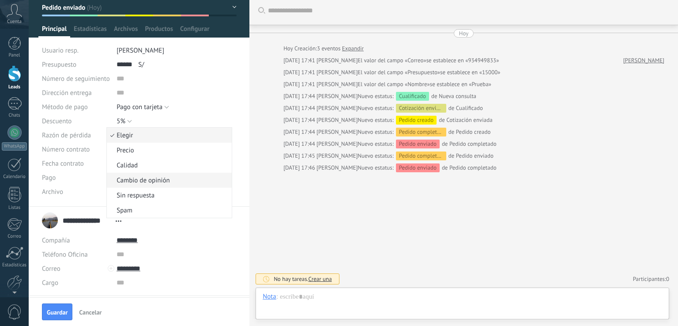
scroll to position [88, 0]
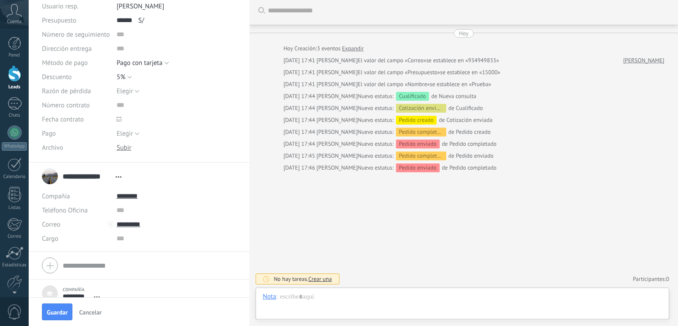
click at [225, 57] on div "Elegir [GEOGRAPHIC_DATA] Pago con tarjeta Efectivo Pago con tarjeta" at bounding box center [177, 63] width 120 height 14
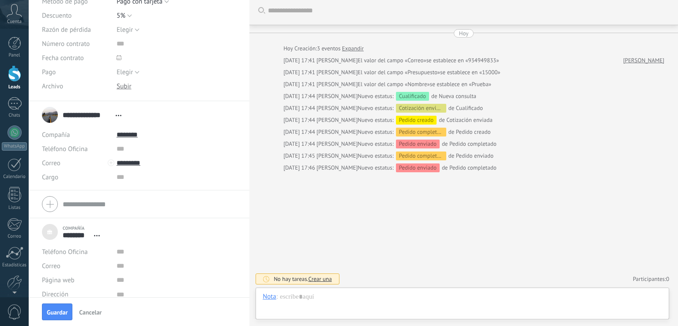
scroll to position [159, 0]
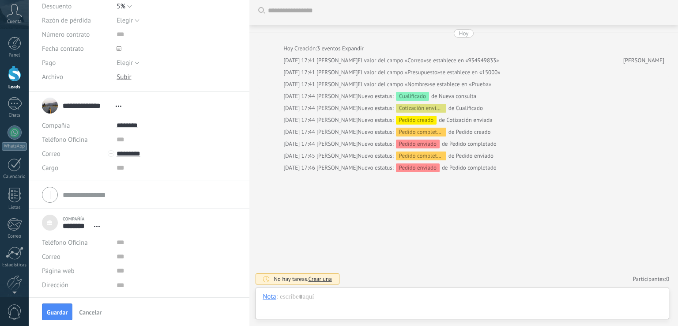
click at [141, 63] on div "Elegir Completo Déposito [GEOGRAPHIC_DATA]" at bounding box center [177, 63] width 120 height 14
click at [138, 63] on button "Elegir" at bounding box center [128, 63] width 23 height 14
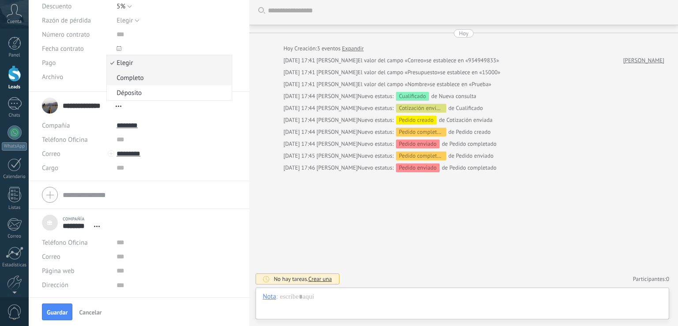
click at [145, 79] on span "Completo" at bounding box center [168, 78] width 122 height 8
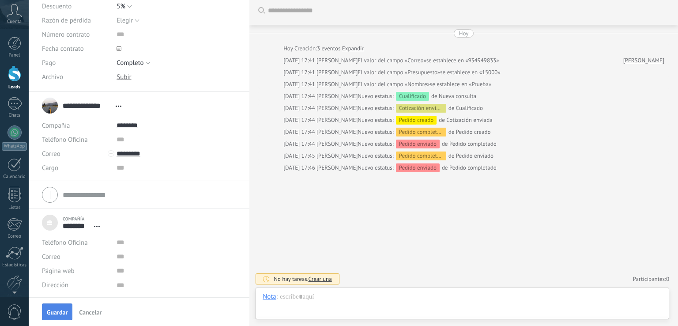
click at [64, 312] on span "Guardar" at bounding box center [57, 312] width 21 height 6
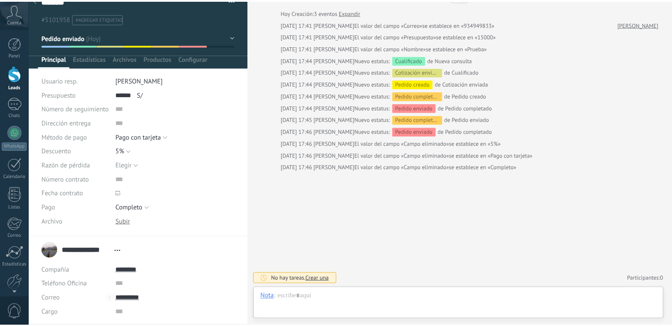
scroll to position [0, 0]
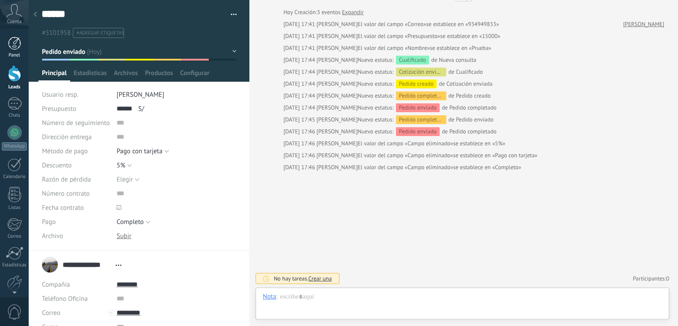
click at [18, 53] on div "Panel" at bounding box center [15, 56] width 26 height 6
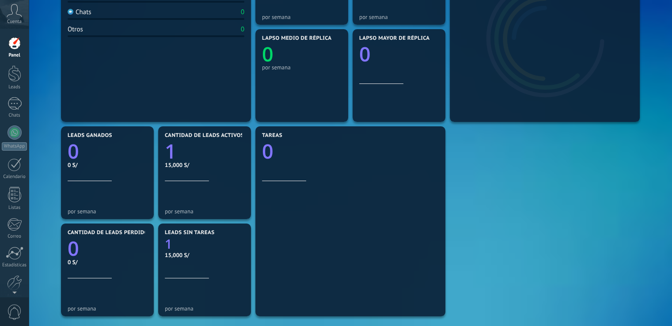
scroll to position [221, 0]
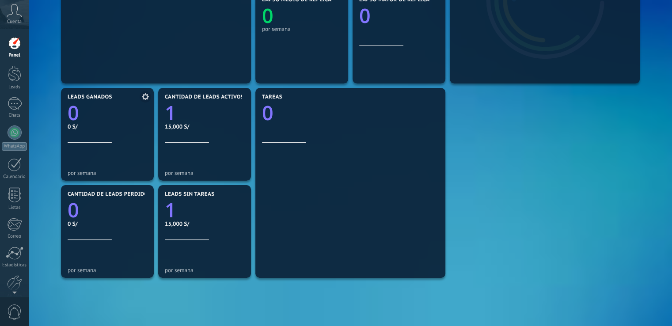
click at [148, 98] on icon at bounding box center [145, 96] width 7 height 7
click at [83, 116] on icon "0" at bounding box center [107, 110] width 79 height 20
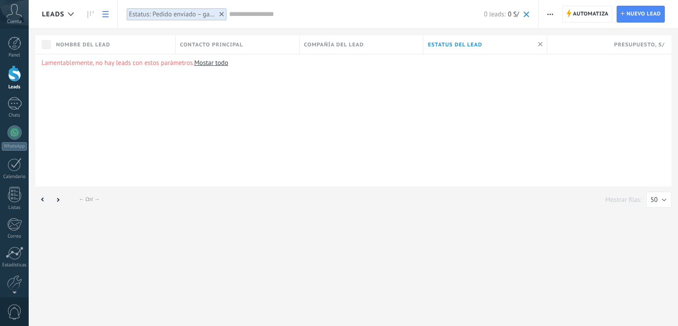
drag, startPoint x: 484, startPoint y: 93, endPoint x: 366, endPoint y: 100, distance: 118.1
click at [366, 100] on div "Lamentablemente, no hay leads con estos parámetros. [GEOGRAPHIC_DATA] todo" at bounding box center [353, 120] width 636 height 132
click at [12, 51] on link "Panel" at bounding box center [14, 48] width 29 height 22
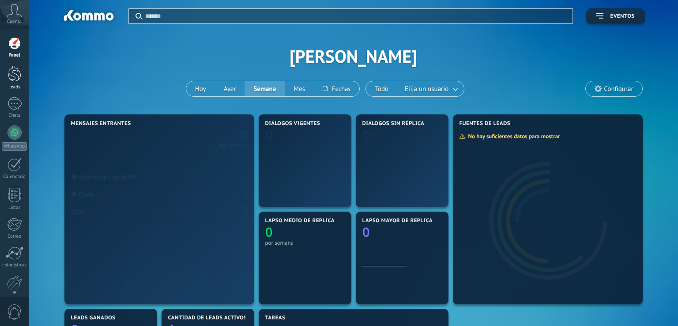
click at [19, 76] on div at bounding box center [14, 73] width 13 height 16
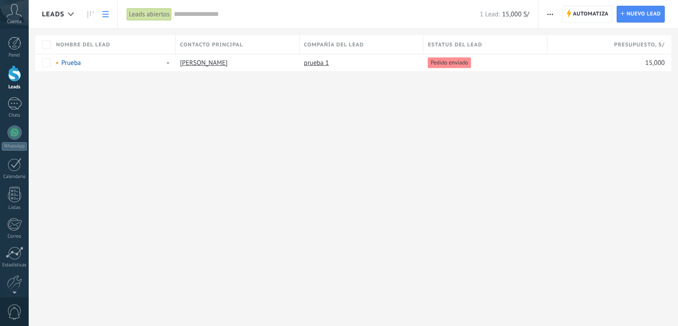
drag, startPoint x: 449, startPoint y: 89, endPoint x: 380, endPoint y: 95, distance: 69.6
click at [380, 95] on div "Leads Automatiza Nueva difusión Editar embudo Imprimir Ajustes de la lista Impo…" at bounding box center [354, 50] width 650 height 100
click at [93, 13] on use at bounding box center [90, 14] width 6 height 7
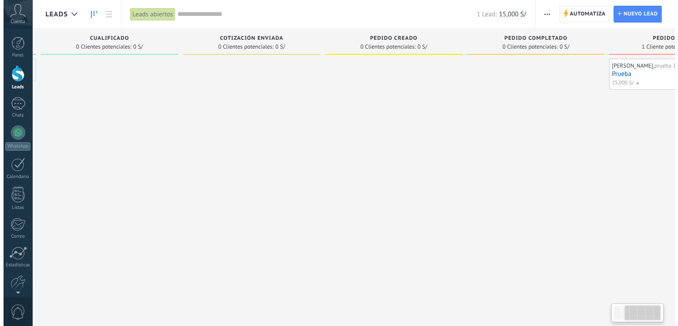
scroll to position [0, 232]
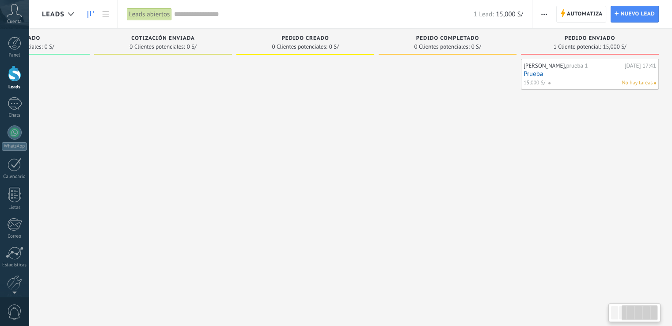
drag, startPoint x: 417, startPoint y: 154, endPoint x: 454, endPoint y: 118, distance: 51.2
click at [152, 137] on div at bounding box center [163, 164] width 138 height 211
click at [592, 73] on link "Prueba" at bounding box center [589, 74] width 132 height 8
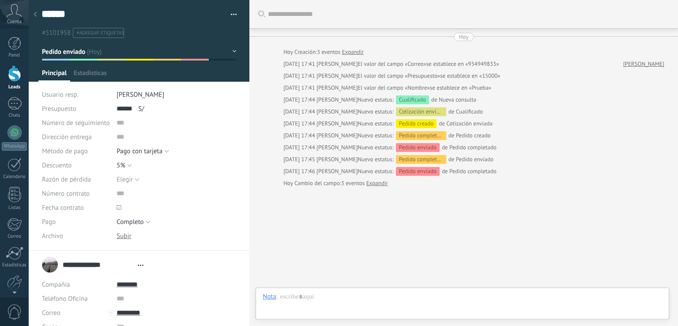
type textarea "***"
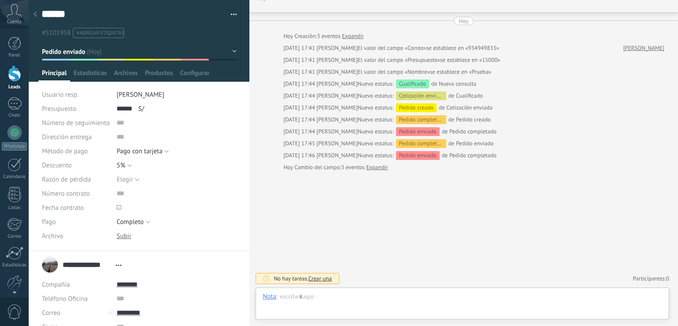
click at [205, 59] on button "Pedido enviado" at bounding box center [139, 52] width 195 height 16
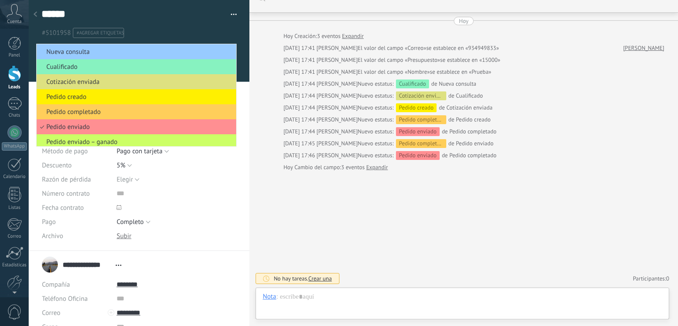
scroll to position [19, 0]
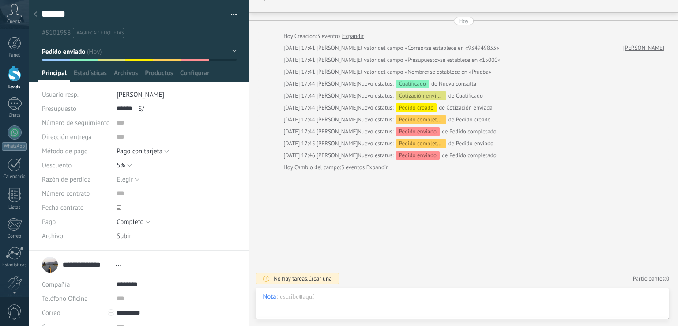
click at [208, 61] on div at bounding box center [139, 41] width 221 height 82
click at [207, 61] on div at bounding box center [139, 41] width 221 height 82
click at [94, 58] on button "Pedido enviado" at bounding box center [139, 52] width 195 height 16
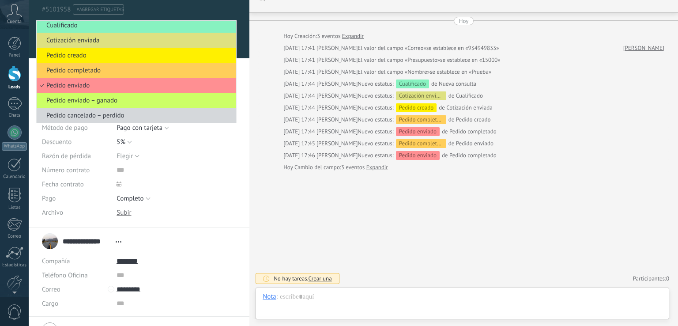
scroll to position [44, 0]
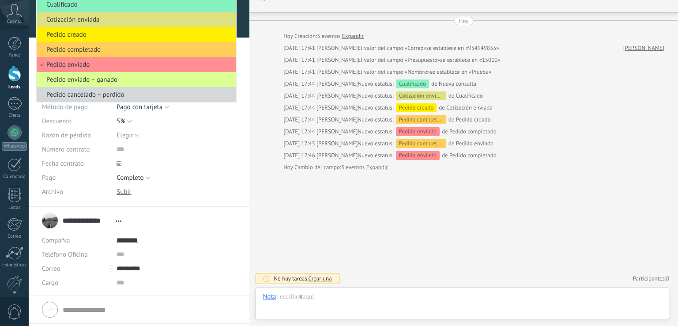
click at [124, 78] on span "Pedido enviado – ganado" at bounding box center [135, 80] width 197 height 8
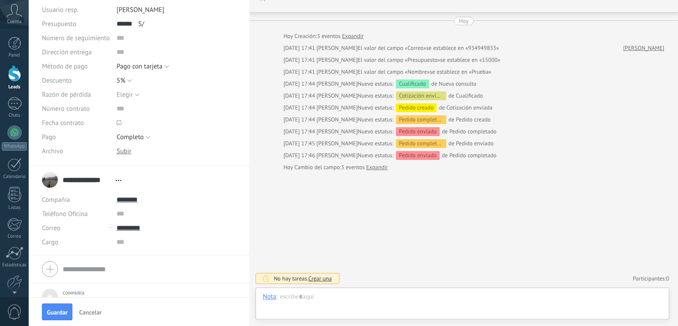
scroll to position [132, 0]
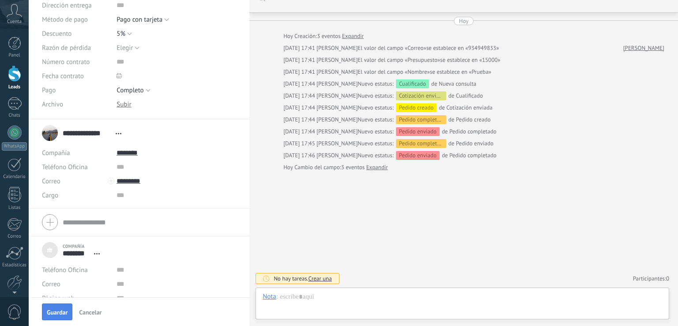
click at [51, 305] on button "Guardar" at bounding box center [57, 311] width 30 height 17
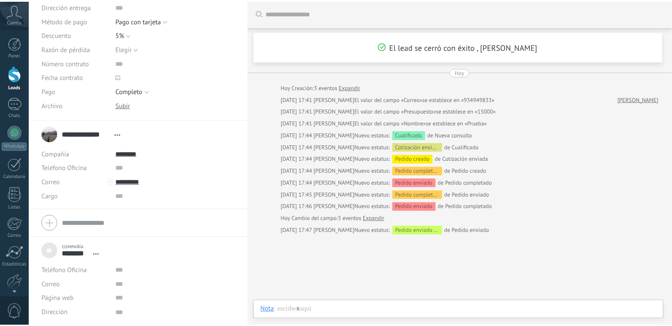
scroll to position [0, 0]
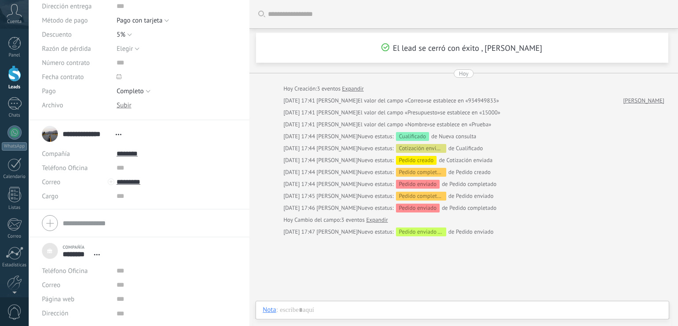
click at [2, 83] on link "Leads" at bounding box center [14, 77] width 29 height 25
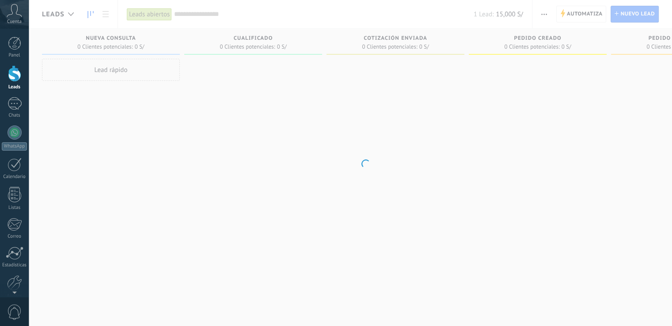
click at [6, 80] on link "Leads" at bounding box center [14, 77] width 29 height 25
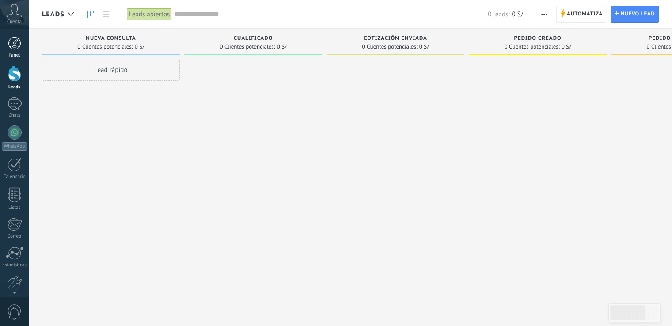
click at [18, 53] on div "Panel" at bounding box center [15, 56] width 26 height 6
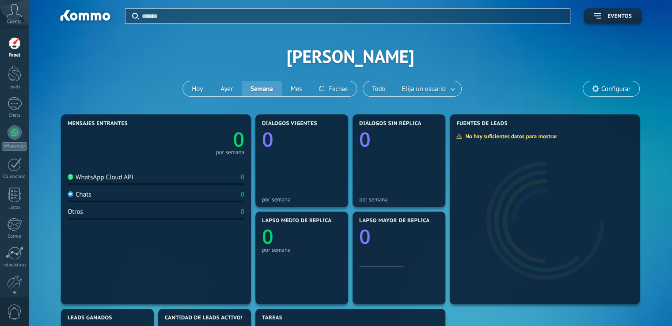
click at [457, 79] on div "Aplicar Eventos [PERSON_NAME][DATE] [DATE] Semana Mes Todo Elija un usuario Con…" at bounding box center [350, 56] width 616 height 112
click at [452, 85] on link at bounding box center [453, 89] width 16 height 15
click at [614, 91] on span "Configurar" at bounding box center [615, 89] width 29 height 8
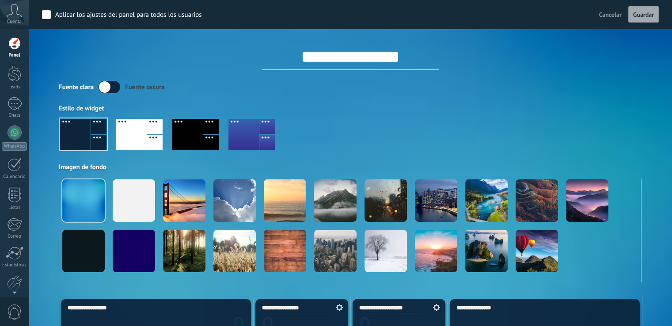
click at [125, 126] on div at bounding box center [131, 134] width 30 height 31
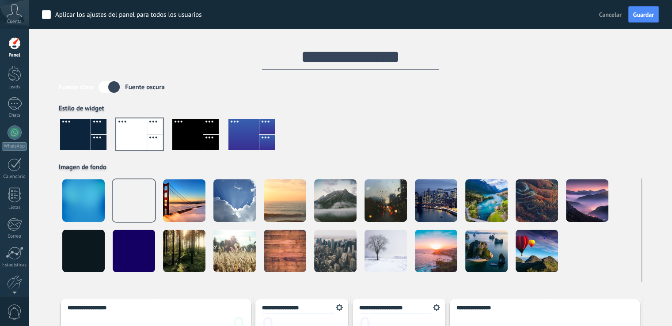
click at [360, 91] on div "Fuente [PERSON_NAME] oscura" at bounding box center [350, 87] width 583 height 12
click at [118, 87] on label at bounding box center [109, 87] width 22 height 12
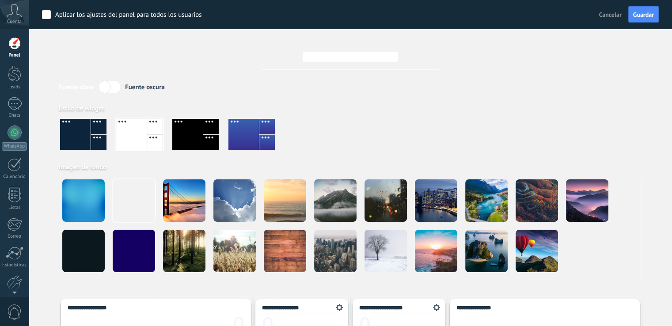
click at [112, 87] on label at bounding box center [109, 87] width 22 height 12
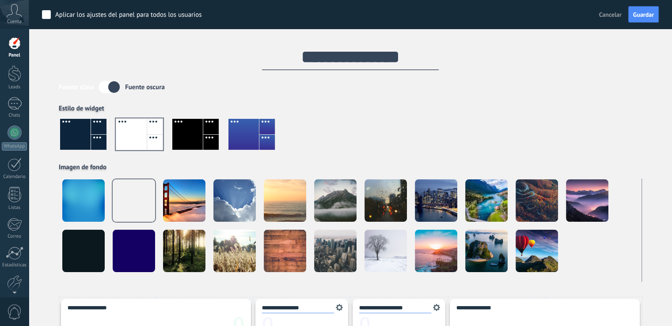
click at [216, 94] on div "Fuente [PERSON_NAME] oscura Estilo de widget Imagen de fondo" at bounding box center [350, 181] width 583 height 201
click at [18, 102] on div at bounding box center [15, 103] width 14 height 13
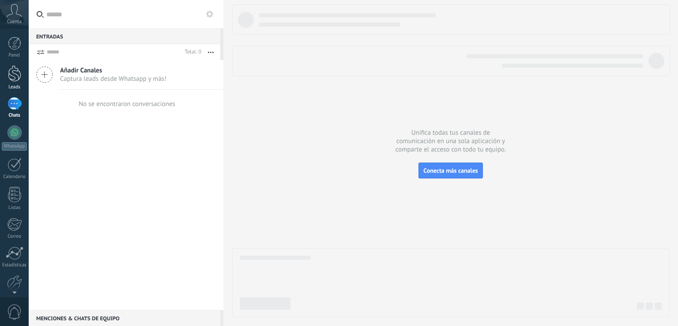
click at [16, 82] on link "Leads" at bounding box center [14, 77] width 29 height 25
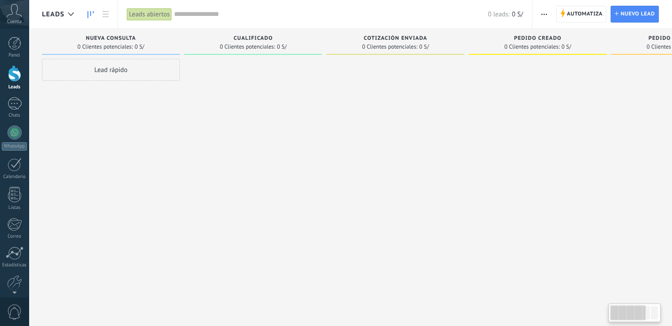
drag, startPoint x: 260, startPoint y: 183, endPoint x: 504, endPoint y: 152, distance: 246.2
click at [504, 152] on div "Lamentablemente, no hay leads con estos parámetros. Mostrar todo Leads Entrante…" at bounding box center [473, 149] width 862 height 241
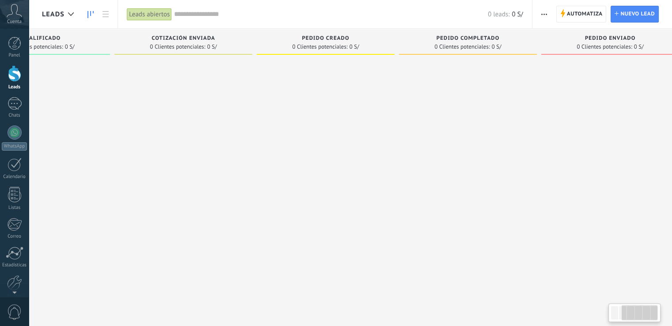
drag, startPoint x: 369, startPoint y: 130, endPoint x: 149, endPoint y: 118, distance: 220.3
click at [150, 118] on div at bounding box center [183, 164] width 138 height 211
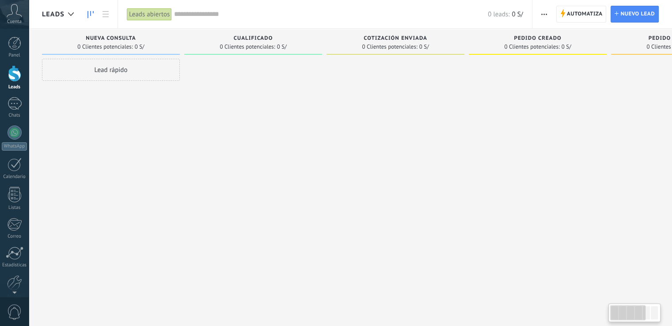
drag, startPoint x: 184, startPoint y: 109, endPoint x: 563, endPoint y: 132, distance: 379.6
click at [568, 135] on div "Lamentablemente, no hay leads con estos parámetros. Mostrar todo Leads Entrante…" at bounding box center [473, 149] width 862 height 241
click at [14, 53] on div "Panel" at bounding box center [15, 56] width 26 height 6
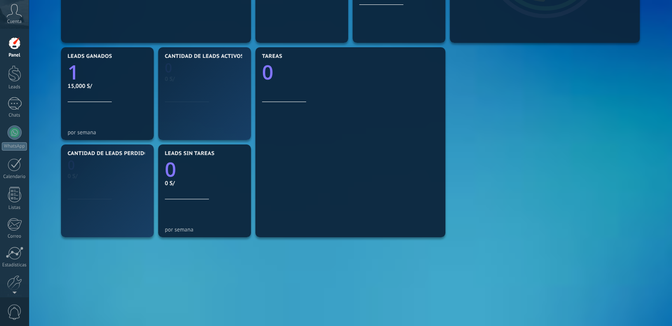
scroll to position [265, 0]
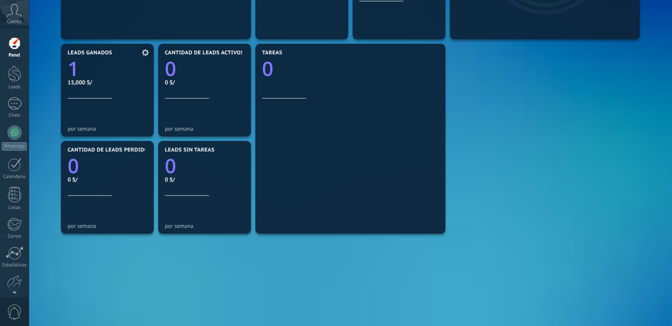
click at [79, 71] on icon "1" at bounding box center [107, 66] width 79 height 20
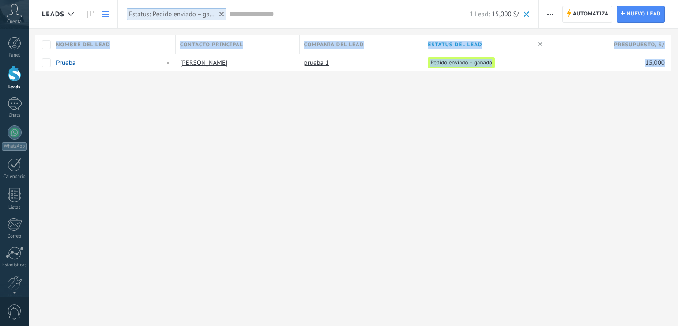
drag, startPoint x: 412, startPoint y: 113, endPoint x: 269, endPoint y: 116, distance: 142.7
click at [269, 116] on div "Leads Automatiza Nueva difusión Editar embudo [PERSON_NAME] de la lista Importa…" at bounding box center [354, 163] width 650 height 326
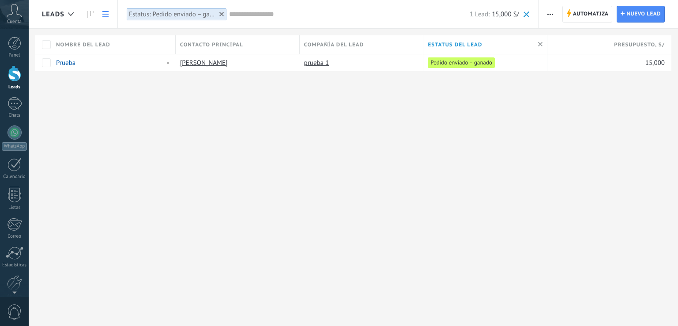
click at [288, 115] on div "Leads Automatiza Nueva difusión Editar embudo [PERSON_NAME] de la lista Importa…" at bounding box center [354, 163] width 650 height 326
click at [13, 51] on link "Panel" at bounding box center [14, 48] width 29 height 22
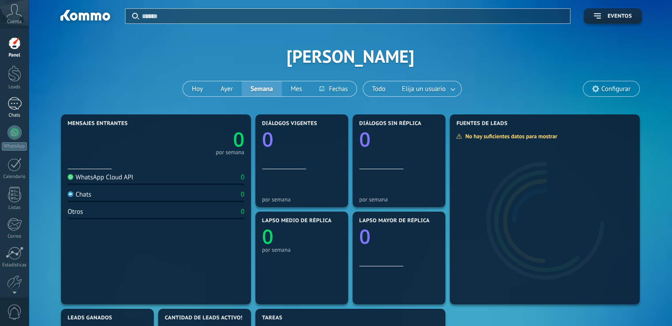
click at [15, 97] on div at bounding box center [15, 103] width 14 height 13
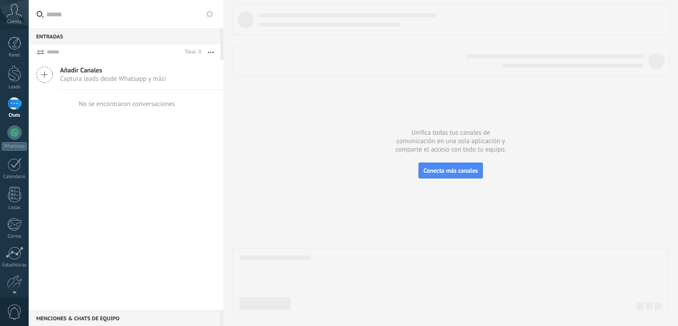
drag, startPoint x: 295, startPoint y: 152, endPoint x: 283, endPoint y: 152, distance: 12.4
click at [283, 152] on div at bounding box center [450, 160] width 437 height 313
click at [5, 167] on link "Calendario" at bounding box center [14, 169] width 29 height 22
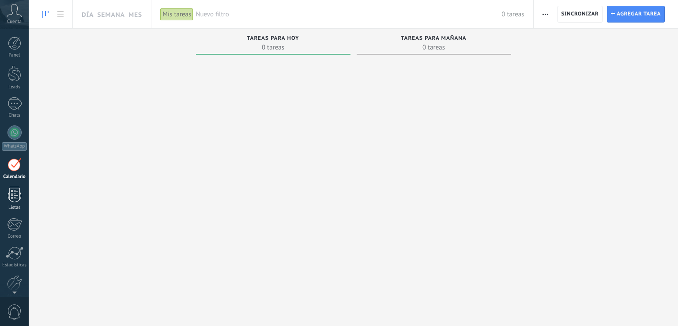
click at [17, 188] on div at bounding box center [14, 194] width 13 height 15
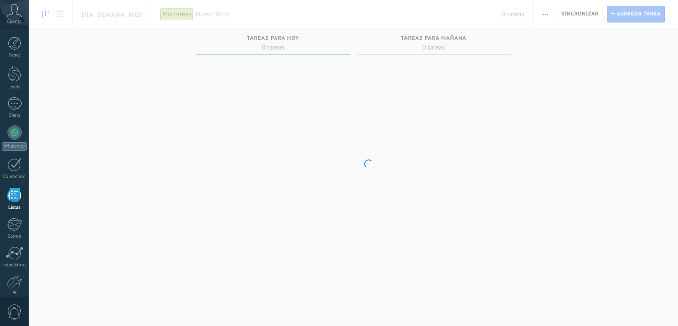
scroll to position [23, 0]
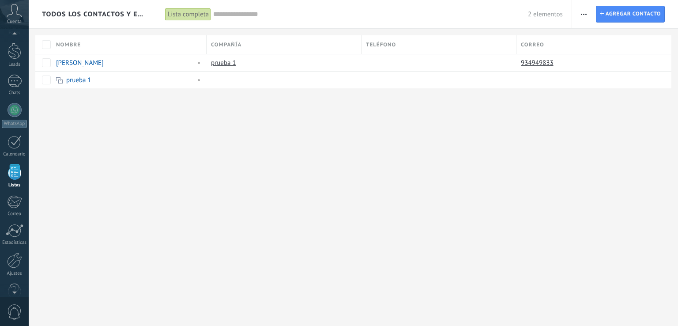
drag, startPoint x: 329, startPoint y: 121, endPoint x: 261, endPoint y: 125, distance: 67.2
click at [261, 125] on div "Todos los contactos y empresas Lista completa Aplicar 2 elementos Lista complet…" at bounding box center [354, 163] width 650 height 326
drag, startPoint x: 316, startPoint y: 145, endPoint x: 392, endPoint y: 145, distance: 76.4
click at [392, 145] on div "Todos los contactos y empresas Lista completa Aplicar 2 elementos Lista complet…" at bounding box center [354, 163] width 650 height 326
click at [392, 155] on div "Todos los contactos y empresas Lista completa Aplicar 2 elementos Lista complet…" at bounding box center [354, 163] width 650 height 326
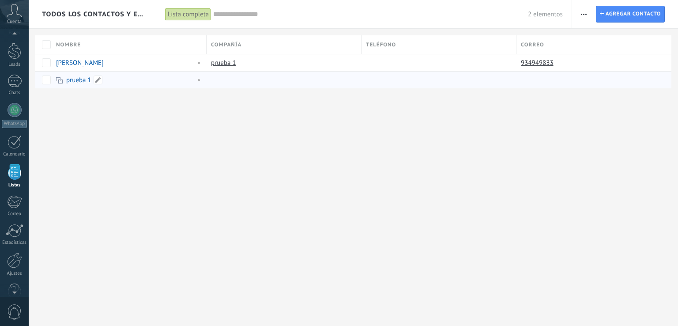
click at [73, 76] on link "prueba 1" at bounding box center [78, 80] width 25 height 8
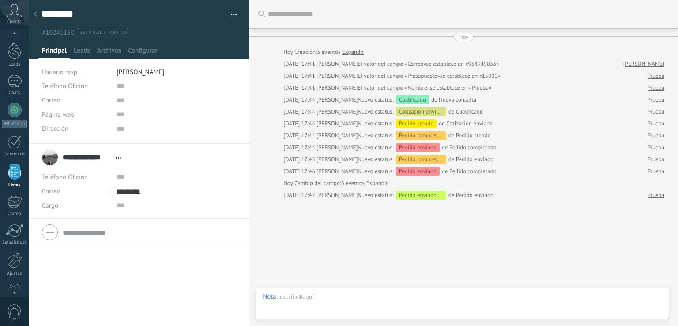
scroll to position [28, 0]
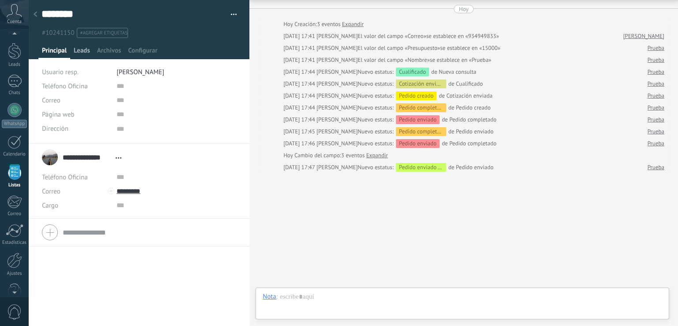
click at [83, 52] on span "Leads" at bounding box center [82, 52] width 16 height 13
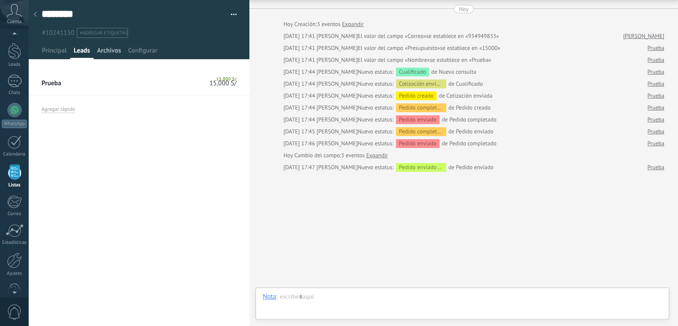
click at [102, 55] on span "Archivos" at bounding box center [109, 52] width 24 height 13
click at [133, 48] on span "Configurar" at bounding box center [142, 52] width 29 height 13
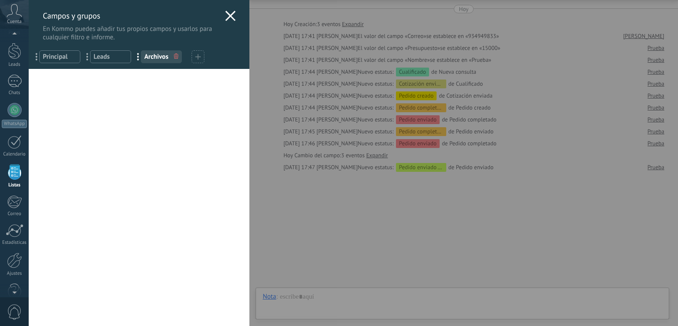
click at [230, 19] on use at bounding box center [231, 16] width 10 height 10
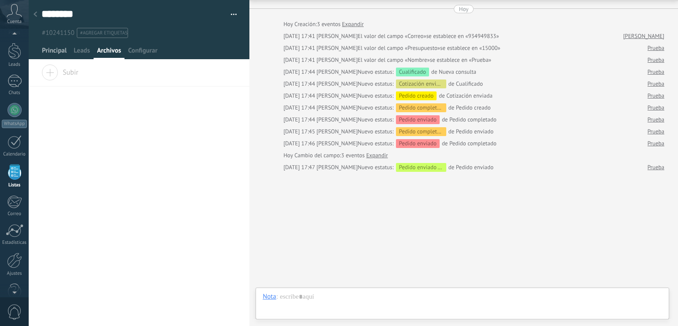
click at [55, 55] on span "Principal" at bounding box center [54, 52] width 25 height 13
type textarea "***"
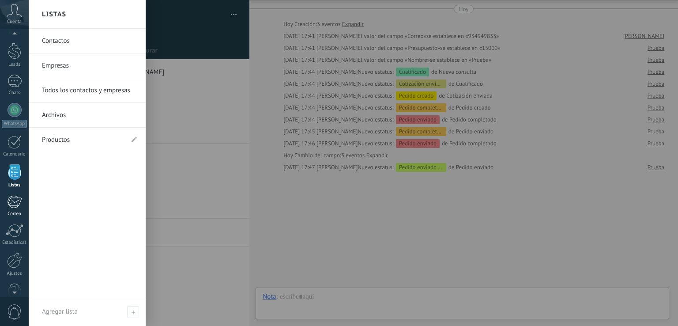
click at [21, 209] on link "Correo" at bounding box center [14, 206] width 29 height 22
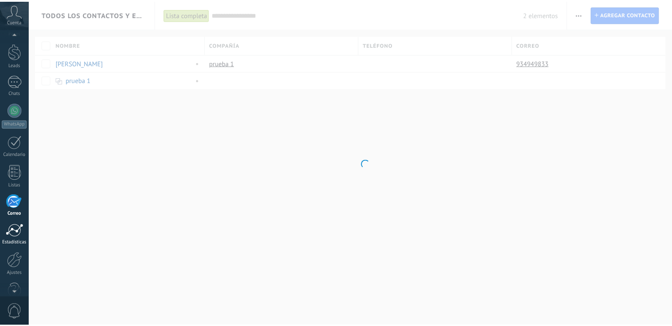
scroll to position [41, 0]
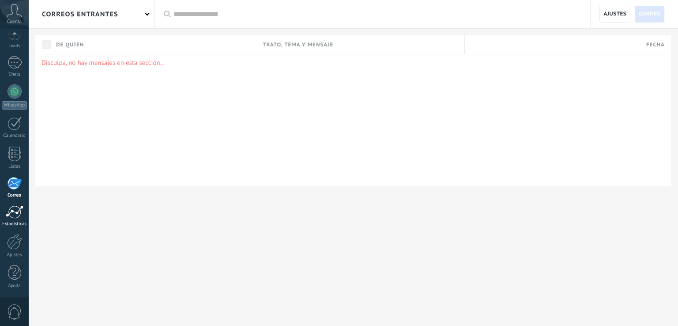
click at [18, 214] on div at bounding box center [15, 211] width 18 height 13
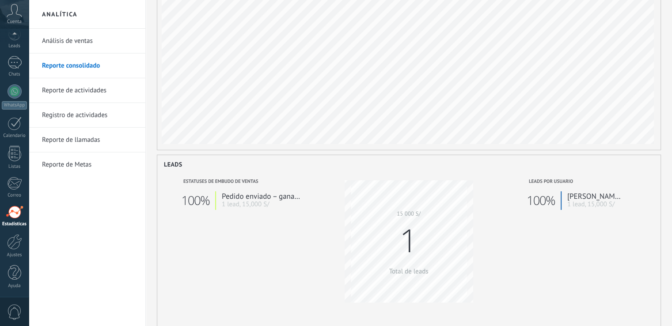
scroll to position [88, 0]
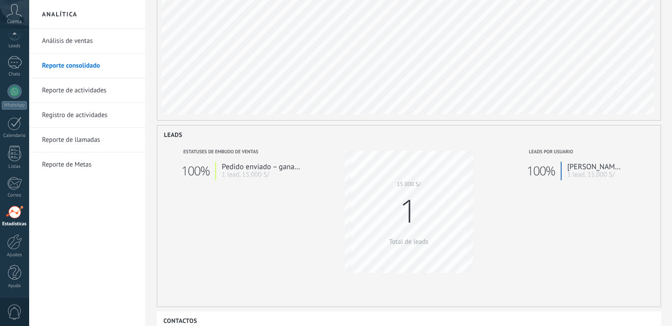
click at [531, 223] on div "Leads por usuario 100% [PERSON_NAME] 1 lead, 15,000 S/" at bounding box center [575, 221] width 158 height 159
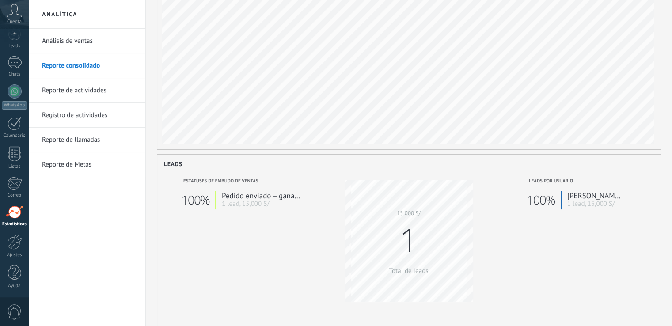
scroll to position [44, 0]
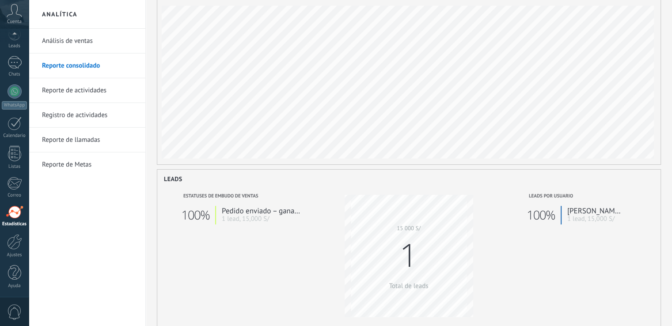
click at [91, 96] on link "Reporte de actividades" at bounding box center [89, 90] width 95 height 25
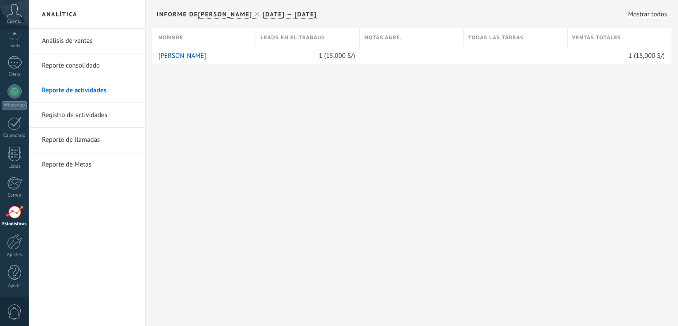
click at [68, 120] on link "Registro de actividades" at bounding box center [89, 115] width 95 height 25
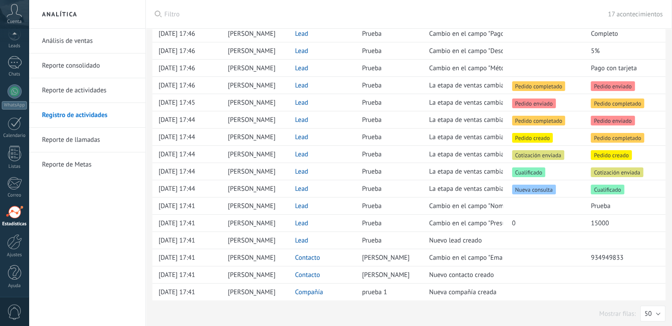
scroll to position [48, 0]
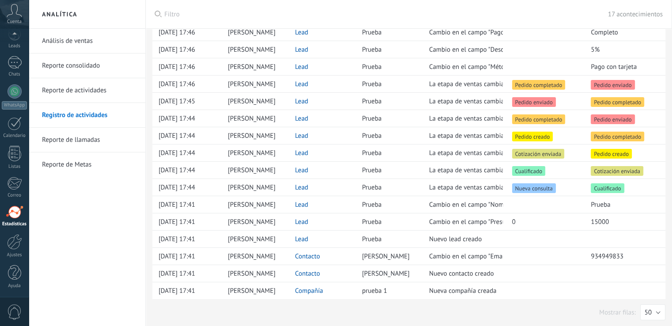
click at [76, 133] on link "Reporte de llamadas" at bounding box center [89, 140] width 95 height 25
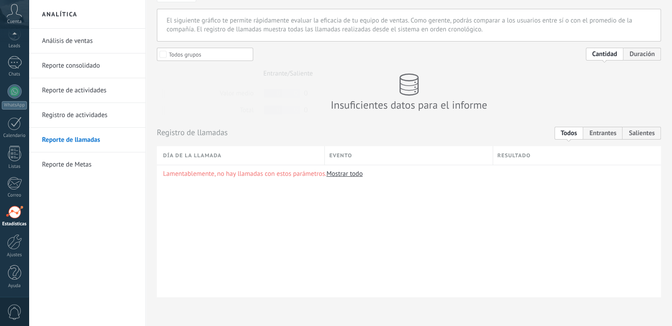
scroll to position [4, 0]
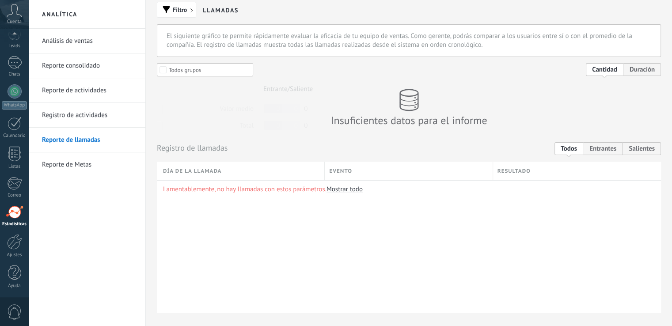
click at [345, 189] on link "Mostrar todo" at bounding box center [344, 189] width 36 height 8
click at [602, 148] on span "Entrantes" at bounding box center [602, 148] width 39 height 13
click at [578, 148] on span "Todos" at bounding box center [568, 148] width 29 height 13
click at [72, 159] on link "Reporte de Metas" at bounding box center [89, 164] width 95 height 25
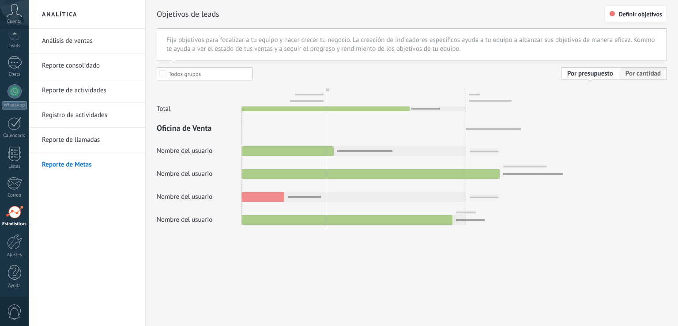
click at [634, 74] on div at bounding box center [412, 146] width 511 height 158
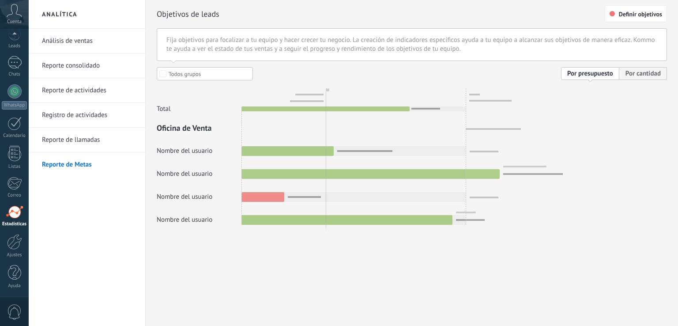
click at [164, 76] on div at bounding box center [412, 146] width 511 height 158
click at [635, 13] on span "Definir objetivos" at bounding box center [640, 14] width 43 height 6
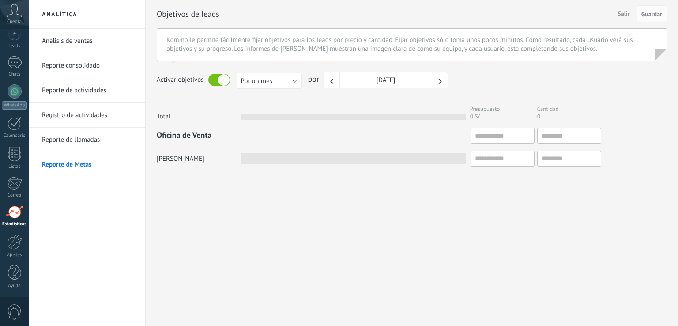
click at [461, 133] on div "Oficina de Venta" at bounding box center [412, 136] width 511 height 16
click at [477, 135] on input "text" at bounding box center [503, 136] width 64 height 16
click at [492, 138] on input "text" at bounding box center [503, 136] width 64 height 16
drag, startPoint x: 439, startPoint y: 167, endPoint x: 442, endPoint y: 182, distance: 15.9
click at [439, 169] on div "Oficina de Venta [PERSON_NAME]" at bounding box center [412, 151] width 511 height 47
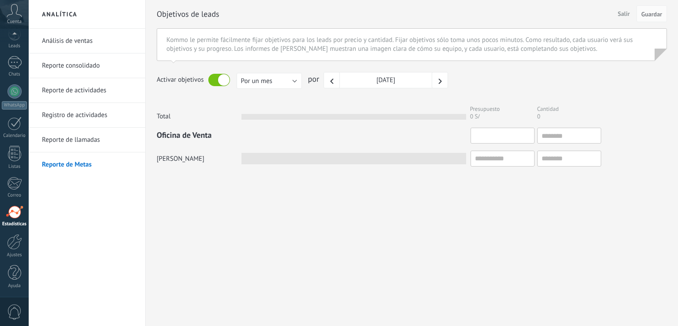
click at [501, 136] on input "text" at bounding box center [503, 136] width 64 height 16
type input "*"
type input "**"
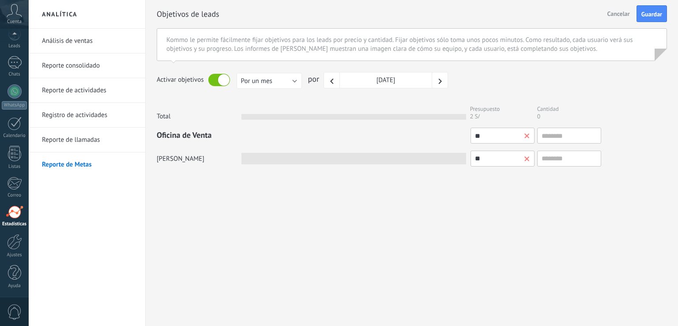
type input "***"
type input "****"
type input "*****"
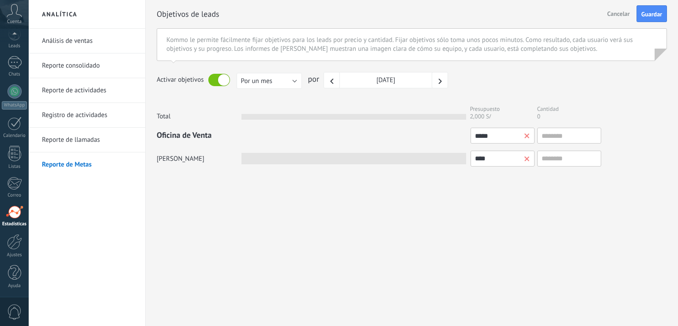
type input "*****"
click at [553, 136] on input "text" at bounding box center [569, 136] width 64 height 16
click at [560, 135] on input "text" at bounding box center [569, 136] width 64 height 16
type input "*"
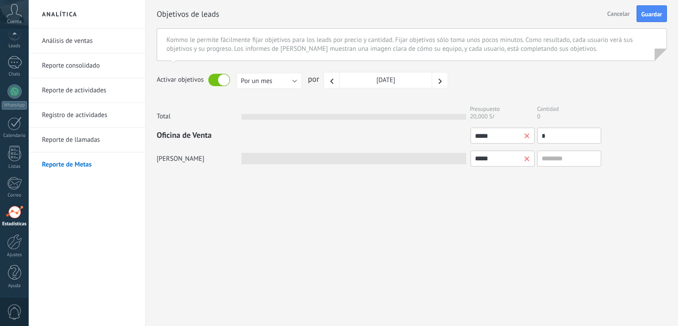
type input "*"
click at [394, 199] on div "Objetivos de leads Salir Cancelar Guardar Kommo le permite fácilmente fijar obj…" at bounding box center [412, 105] width 533 height 211
click at [276, 193] on div "Objetivos de leads Salir Cancelar Guardar Kommo le permite fácilmente fijar obj…" at bounding box center [412, 105] width 533 height 211
click at [646, 17] on span "Guardar" at bounding box center [652, 14] width 21 height 6
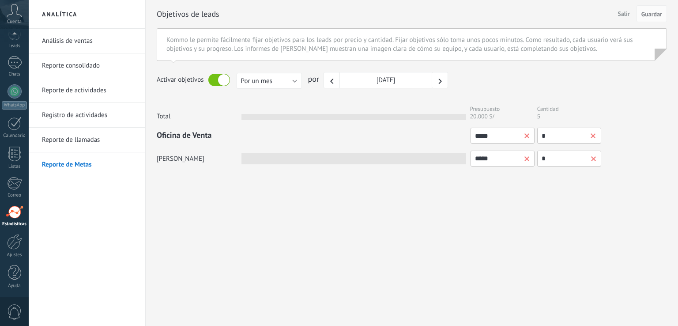
click at [83, 131] on link "Reporte de llamadas" at bounding box center [89, 140] width 95 height 25
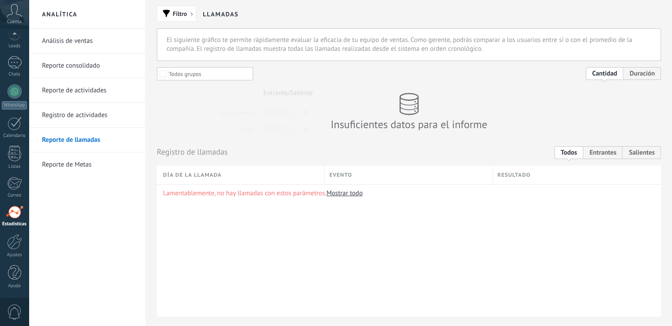
click at [85, 41] on link "Análisis de ventas" at bounding box center [89, 41] width 95 height 25
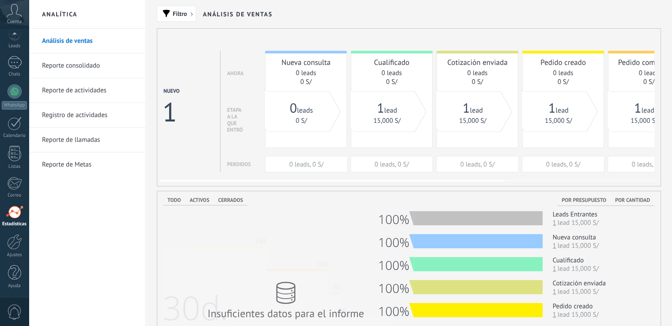
drag, startPoint x: 245, startPoint y: 113, endPoint x: 386, endPoint y: 176, distance: 155.0
click at [454, 102] on div "Nuevo 1 Ahora Etapa a la que entró Perdidos Nueva consulta 0 leads 0 S/ 0 leads…" at bounding box center [518, 111] width 711 height 121
click at [201, 203] on span "Activos" at bounding box center [198, 200] width 19 height 7
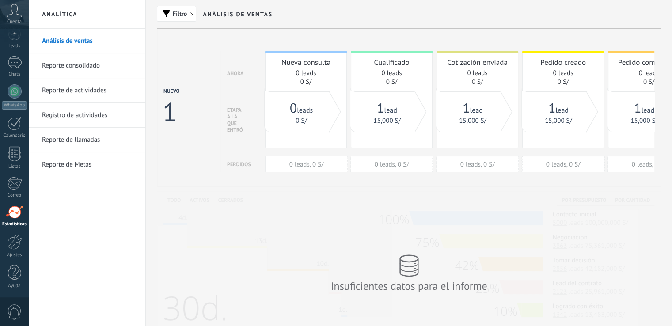
click at [230, 200] on div "Insuficientes datos para el informe" at bounding box center [408, 273] width 503 height 164
click at [217, 204] on div "Insuficientes datos para el informe" at bounding box center [408, 273] width 503 height 164
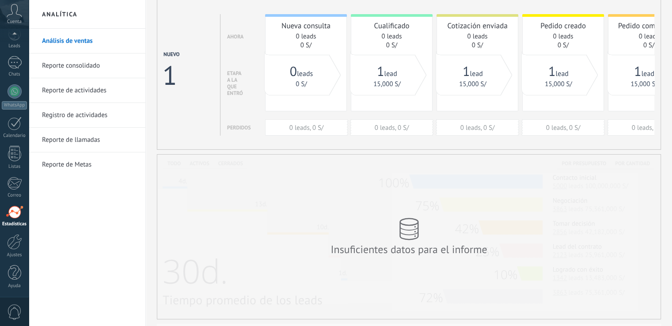
scroll to position [88, 0]
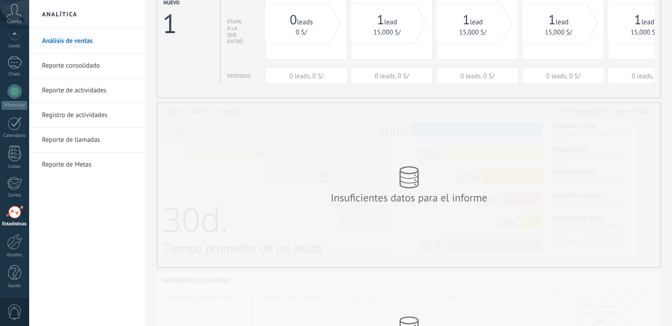
click at [223, 115] on div "Insuficientes datos para el informe" at bounding box center [408, 185] width 503 height 164
click at [181, 115] on div "Insuficientes datos para el informe" at bounding box center [408, 185] width 503 height 164
click at [176, 115] on div "Insuficientes datos para el informe" at bounding box center [408, 185] width 503 height 164
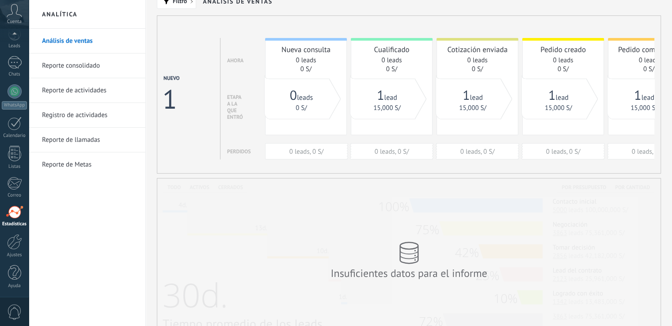
scroll to position [0, 0]
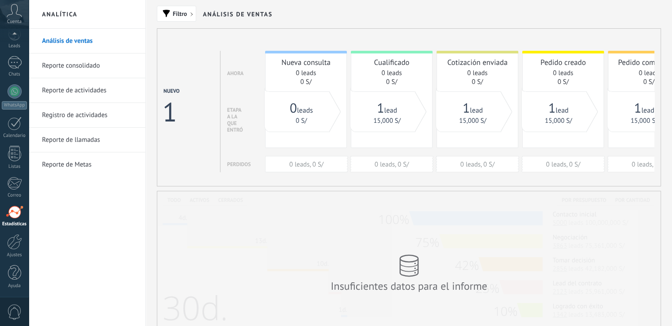
click at [185, 13] on span "Filtro" at bounding box center [180, 14] width 14 height 6
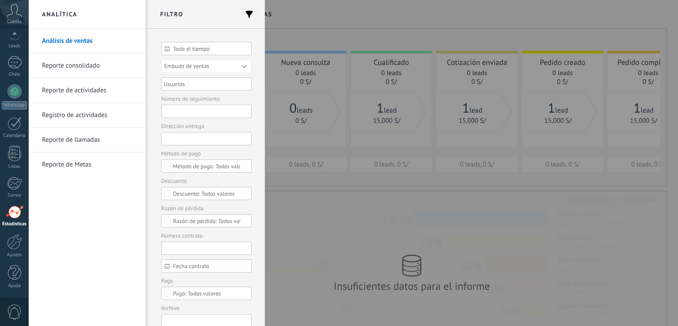
click at [298, 21] on div at bounding box center [339, 163] width 678 height 326
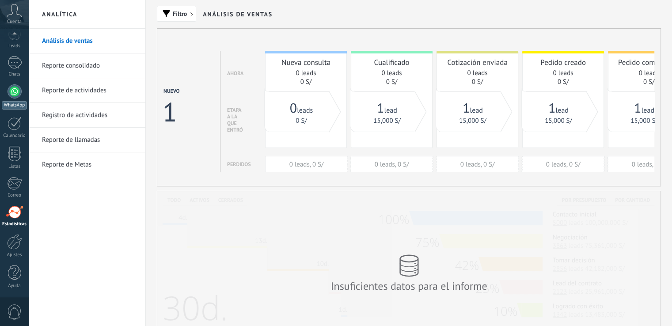
click at [14, 87] on div at bounding box center [15, 91] width 14 height 14
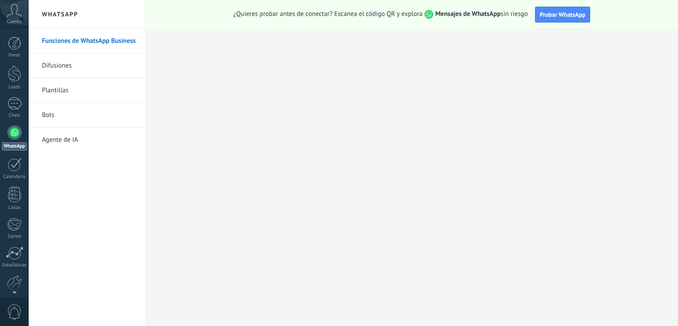
click at [61, 115] on link "Bots" at bounding box center [89, 115] width 95 height 25
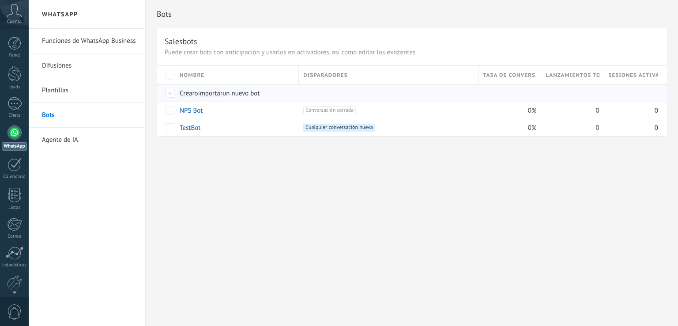
click at [178, 93] on div "Crear o importar un nuevo bot" at bounding box center [332, 93] width 314 height 17
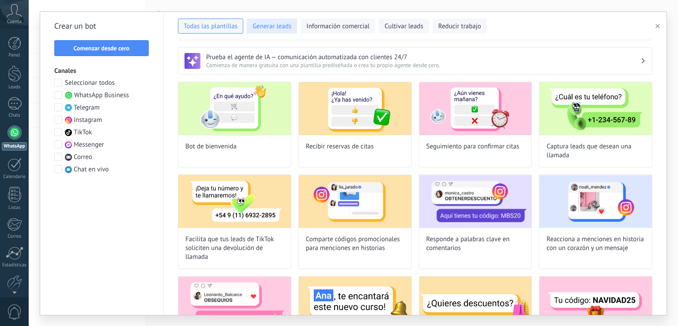
click at [285, 30] on button "Generar leads" at bounding box center [272, 26] width 50 height 15
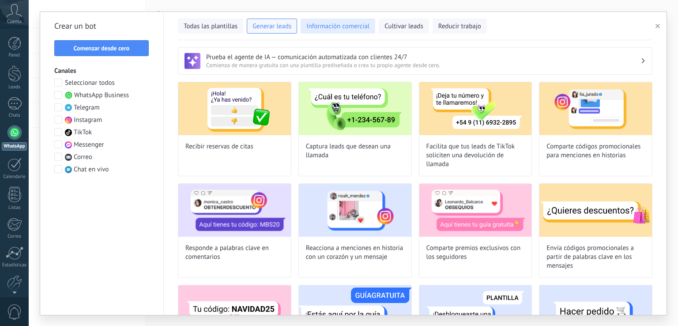
click at [327, 29] on span "Información comercial" at bounding box center [337, 26] width 63 height 9
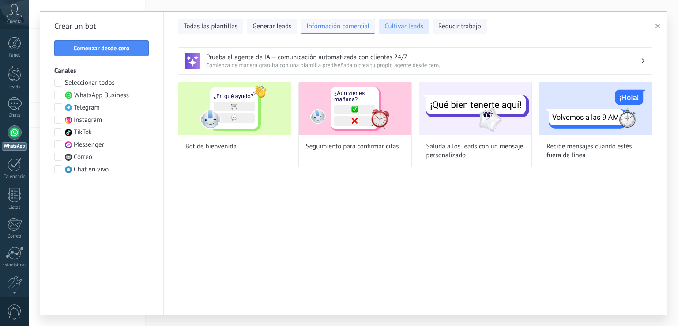
click at [397, 29] on span "Cultivar leads" at bounding box center [404, 26] width 38 height 9
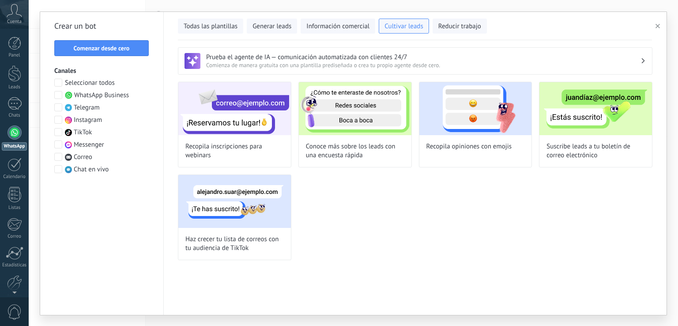
click at [464, 33] on div "Todas las plantillas Generar leads Información comercial Cultivar leads Reducir…" at bounding box center [415, 26] width 474 height 28
click at [464, 32] on button "Reducir trabajo" at bounding box center [460, 26] width 54 height 15
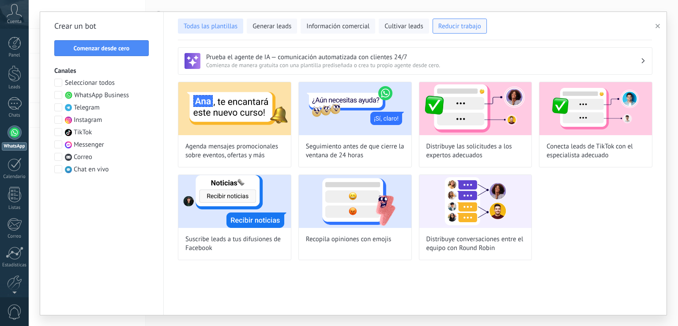
click at [200, 27] on span "Todas las plantillas" at bounding box center [211, 26] width 54 height 9
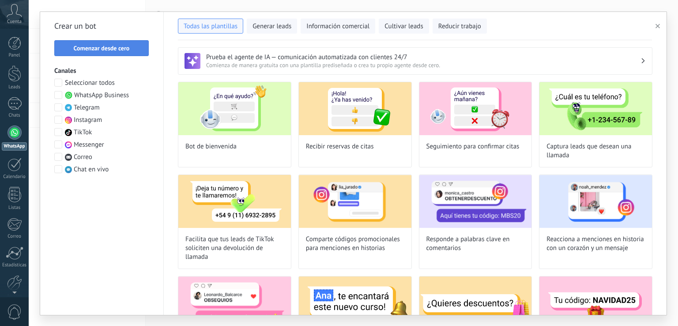
click at [111, 50] on span "Comenzar desde cero" at bounding box center [102, 48] width 56 height 6
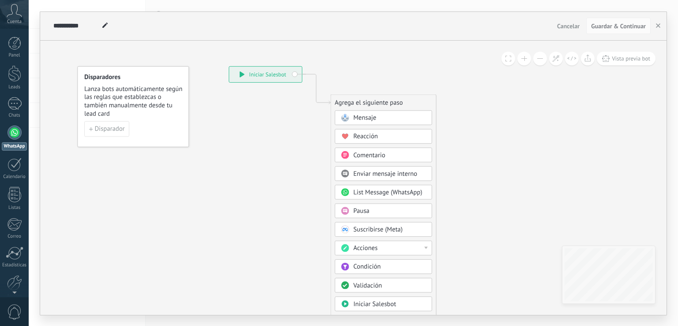
click at [486, 137] on icon at bounding box center [303, 221] width 582 height 744
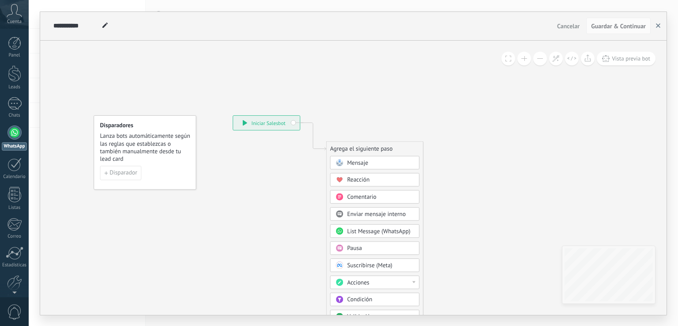
click at [657, 27] on icon "button" at bounding box center [658, 25] width 4 height 4
